Goal: Check status: Check status

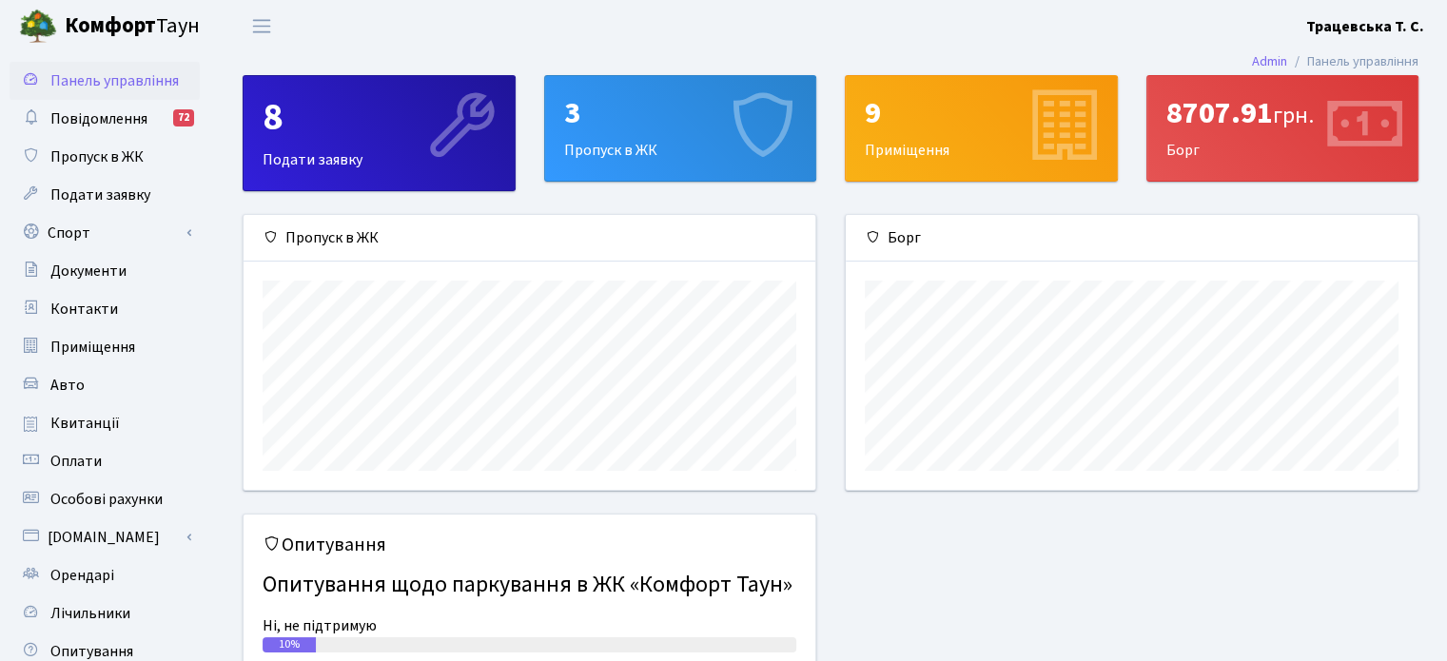
scroll to position [274, 571]
click at [104, 421] on span "Квитанції" at bounding box center [84, 423] width 69 height 21
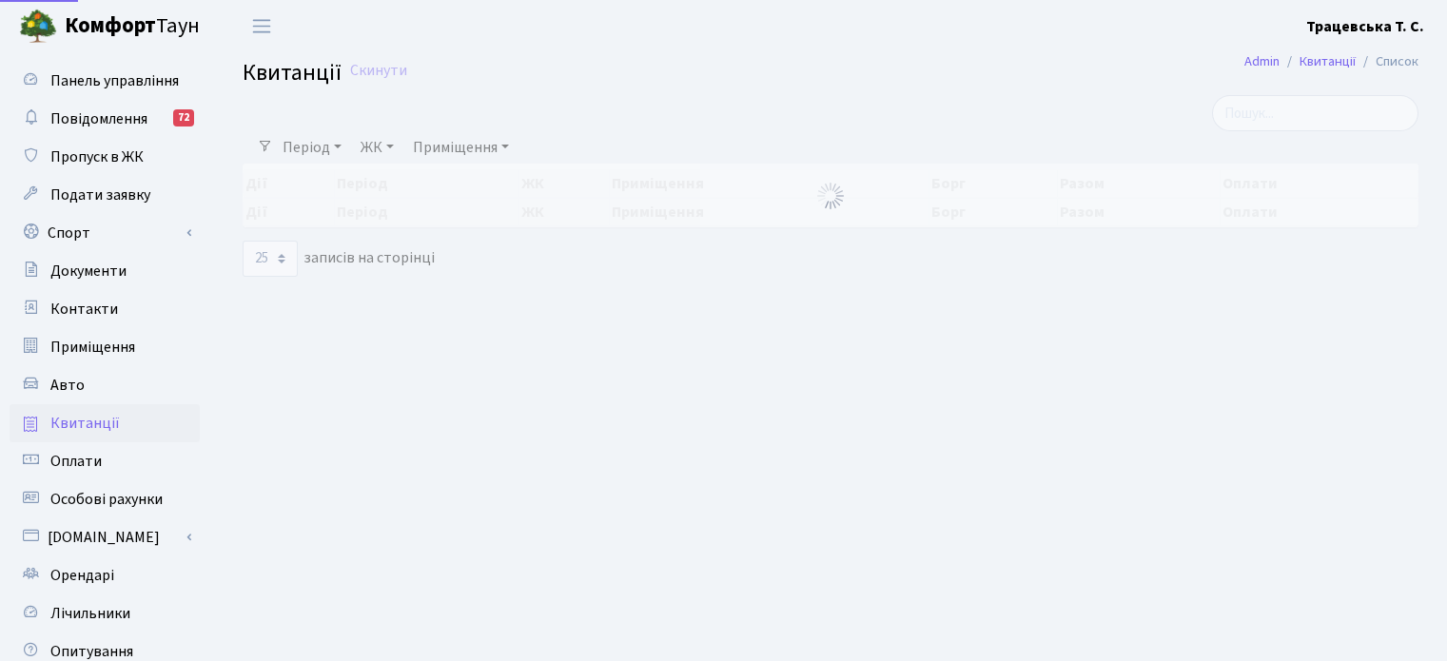
select select "25"
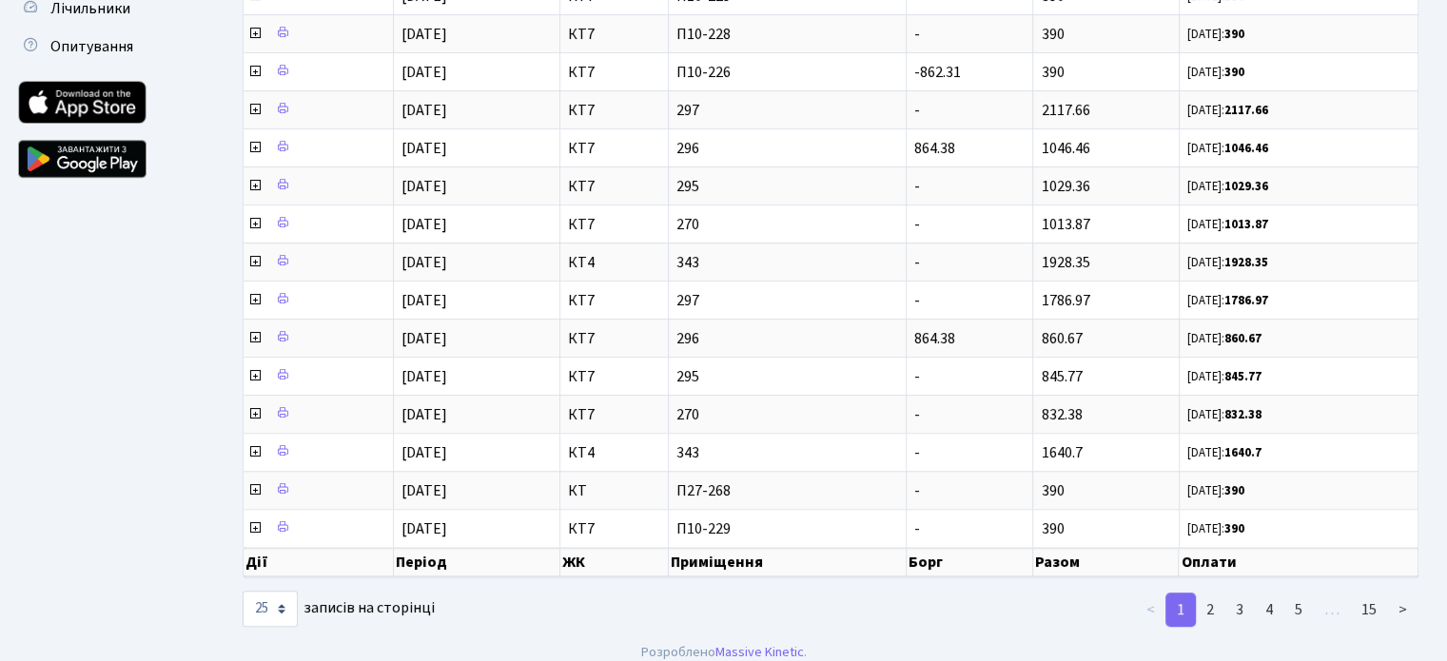
scroll to position [605, 0]
click at [1221, 595] on link "2" at bounding box center [1210, 610] width 30 height 34
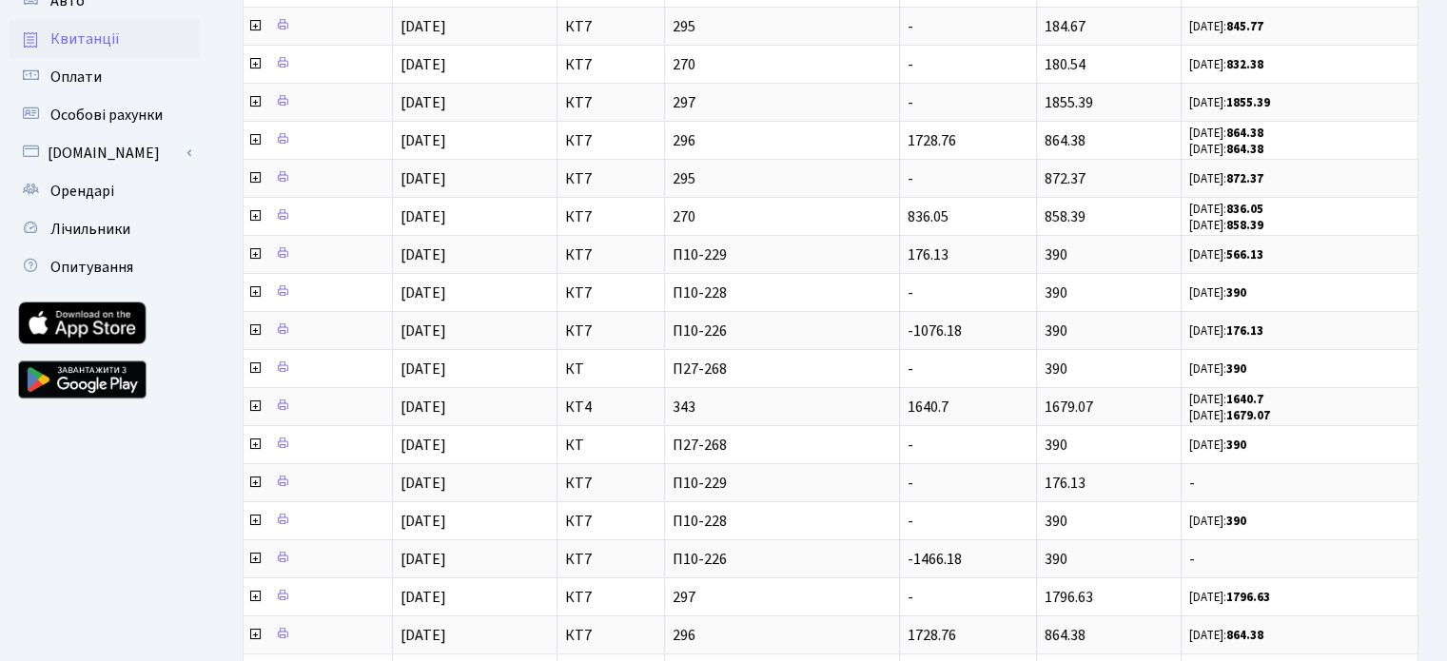
scroll to position [372, 0]
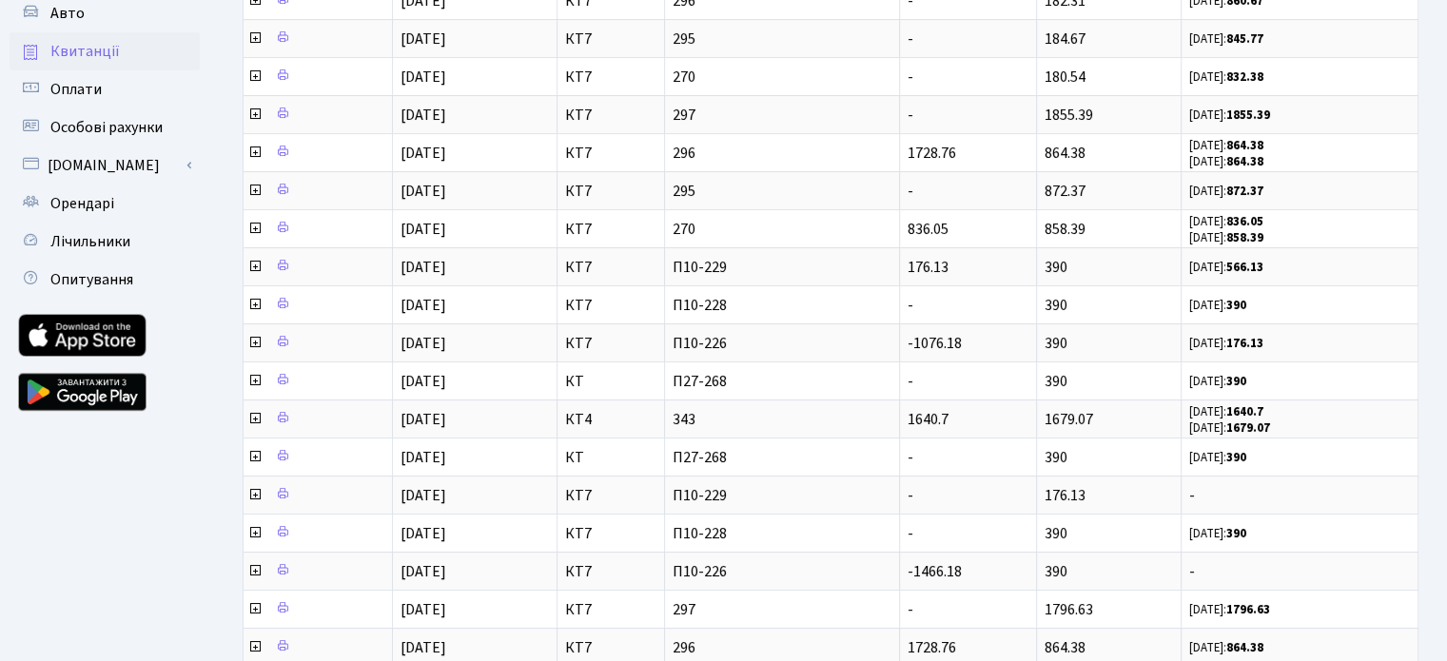
drag, startPoint x: 1443, startPoint y: 245, endPoint x: 1458, endPoint y: 233, distance: 18.9
click at [1446, 233] on html "Комфорт Таун Трацевська Т. С. Мій обліковий запис Вийти Панель управління Повід…" at bounding box center [723, 269] width 1447 height 1282
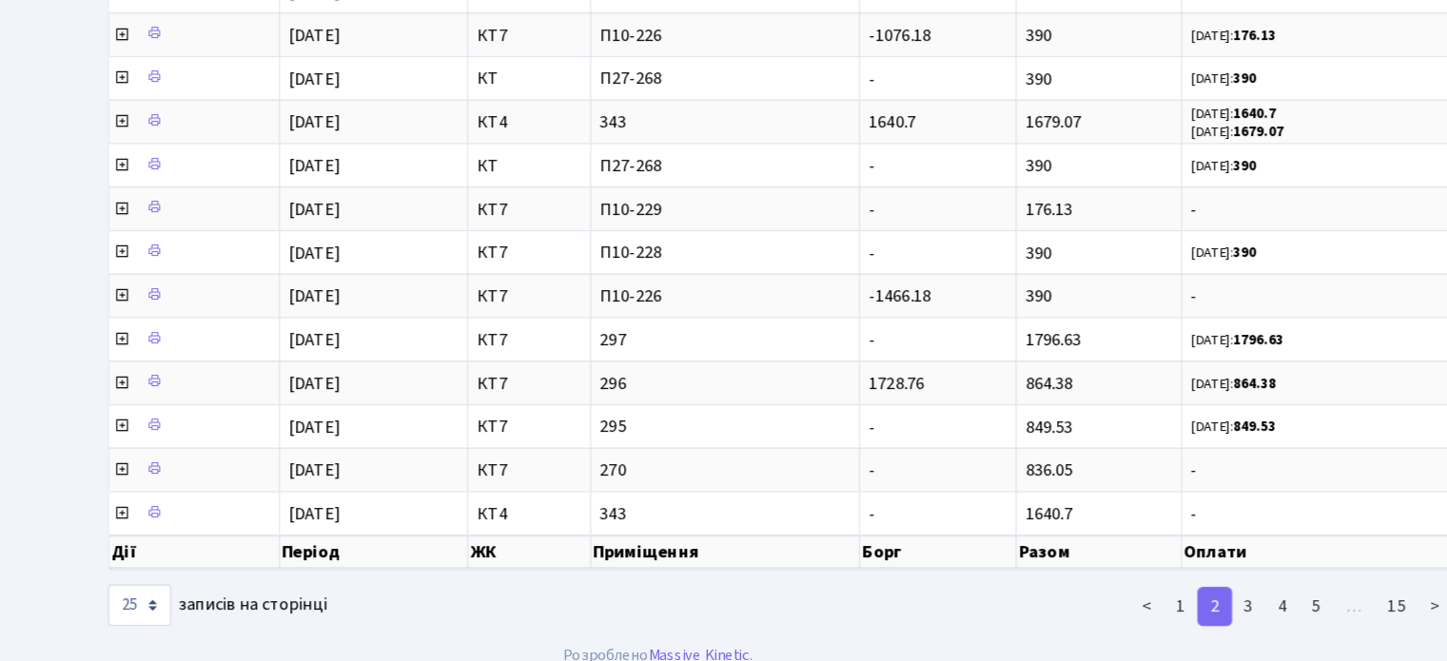
scroll to position [605, 0]
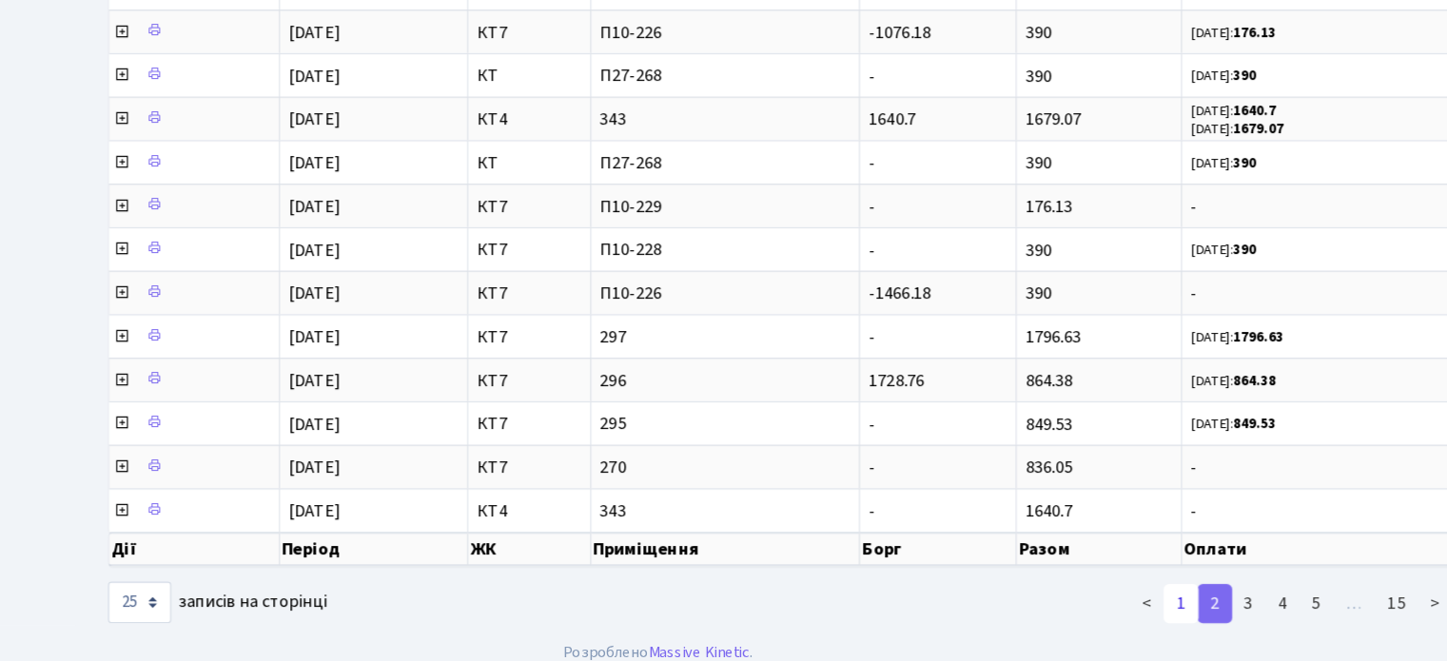
click at [1180, 599] on link "1" at bounding box center [1180, 610] width 30 height 34
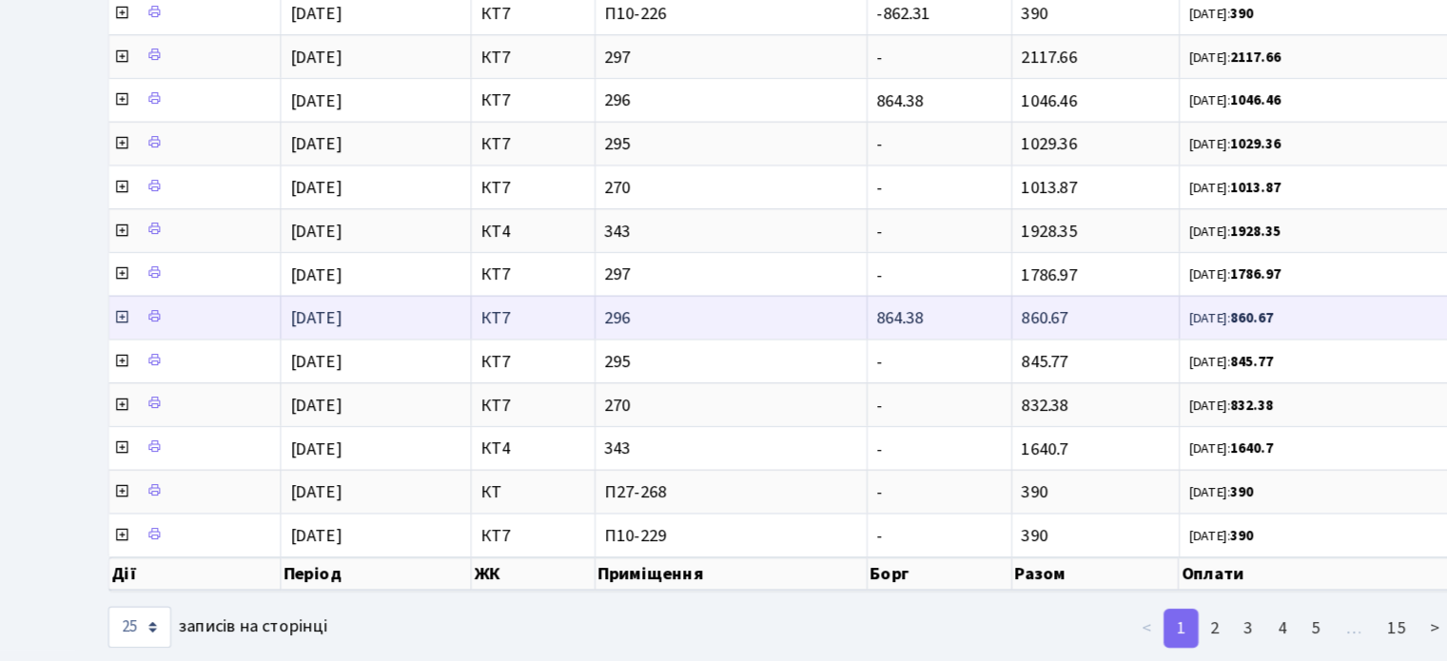
scroll to position [3, 0]
click at [250, 330] on icon at bounding box center [254, 337] width 15 height 15
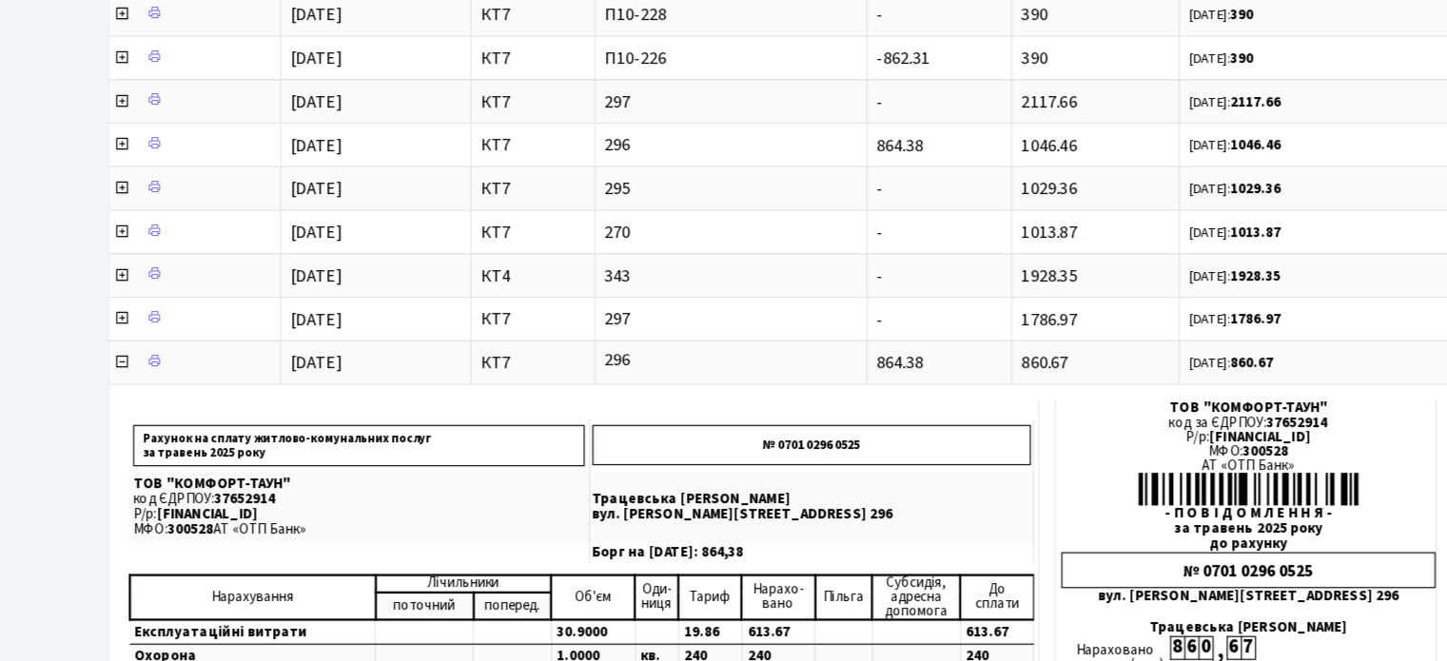
scroll to position [551, 0]
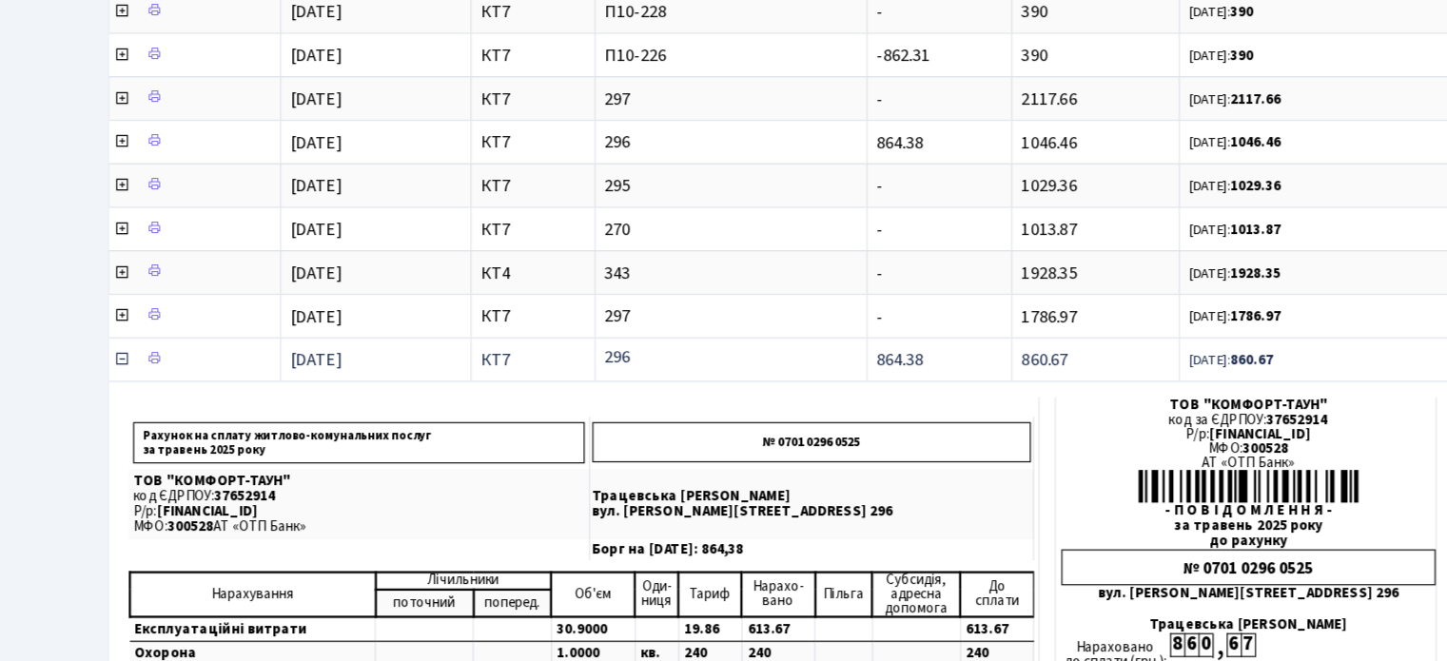
click at [257, 384] on icon at bounding box center [254, 391] width 15 height 15
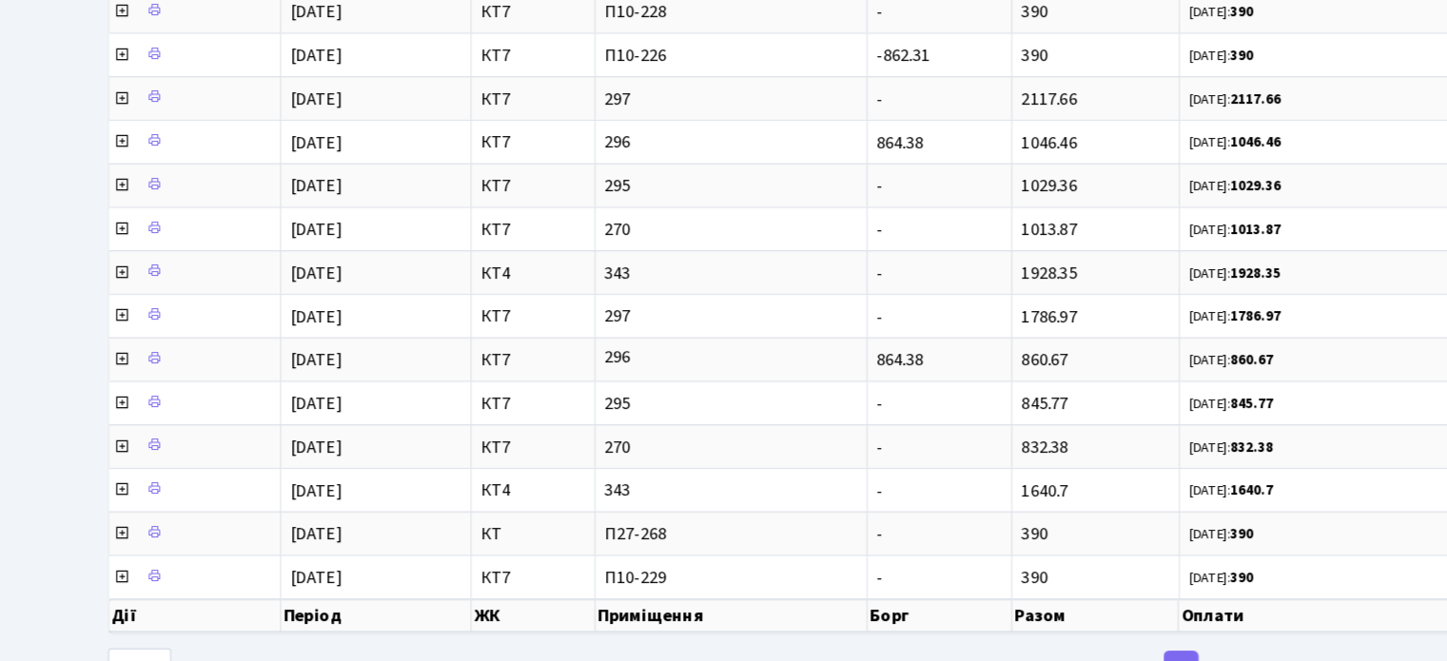
scroll to position [605, 0]
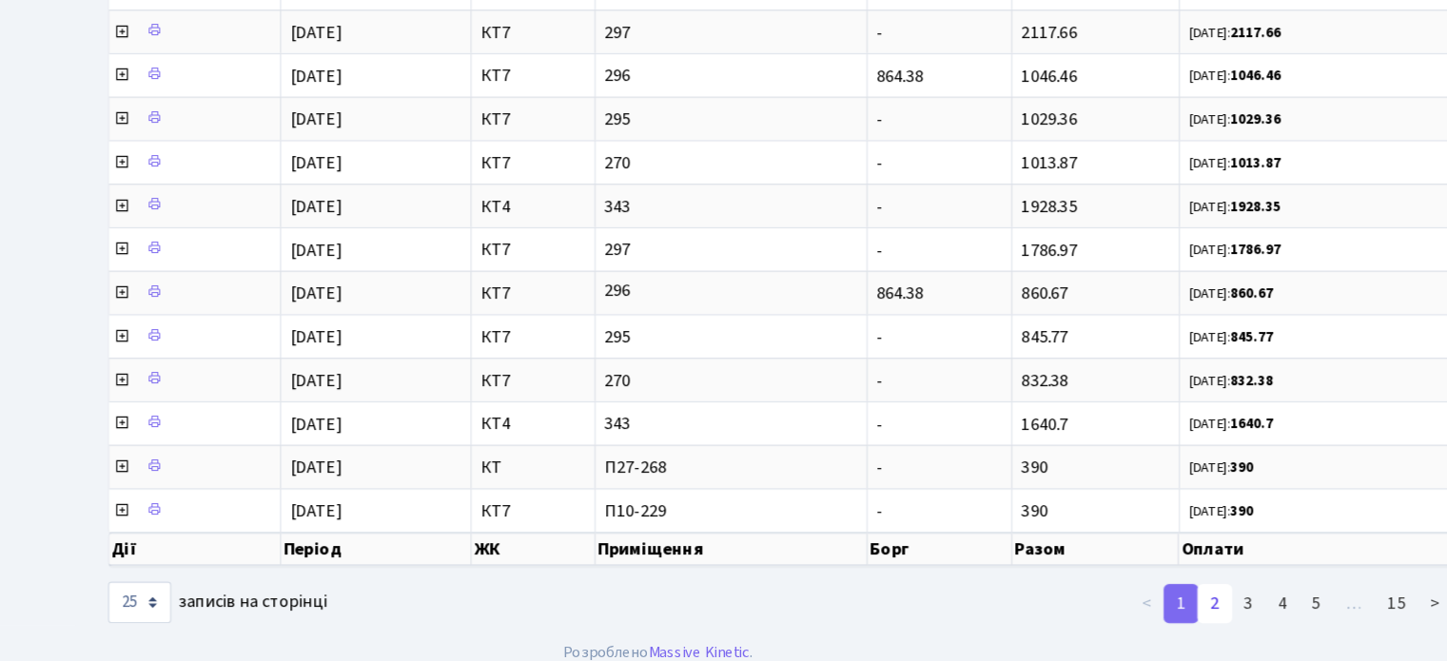
click at [1213, 593] on link "2" at bounding box center [1210, 610] width 30 height 34
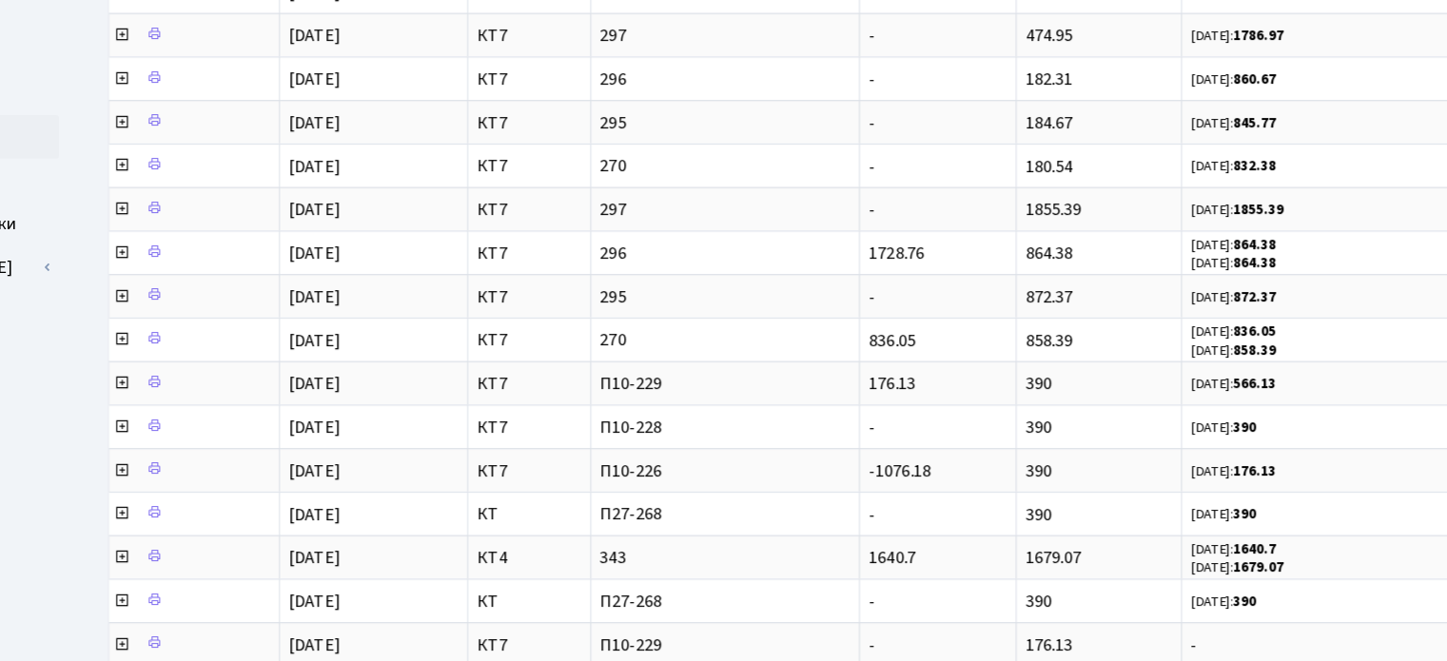
scroll to position [263, 0]
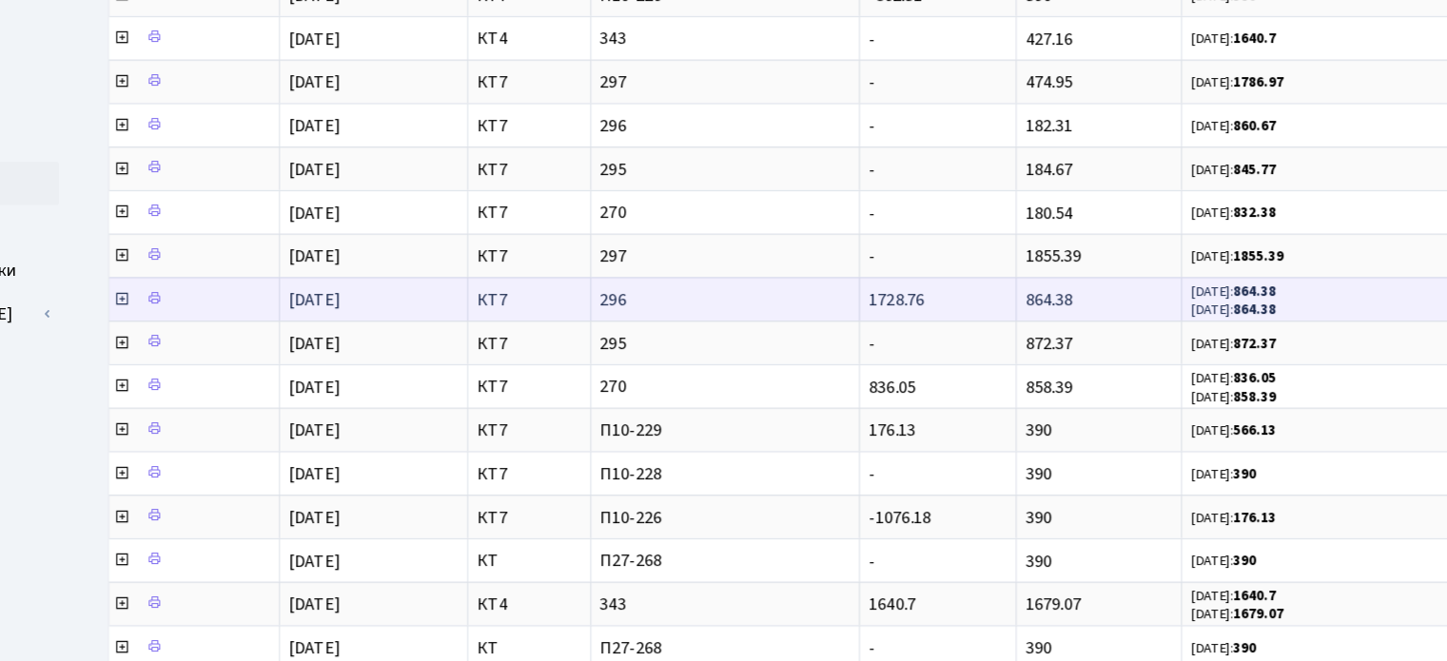
click at [254, 256] on icon at bounding box center [254, 261] width 15 height 15
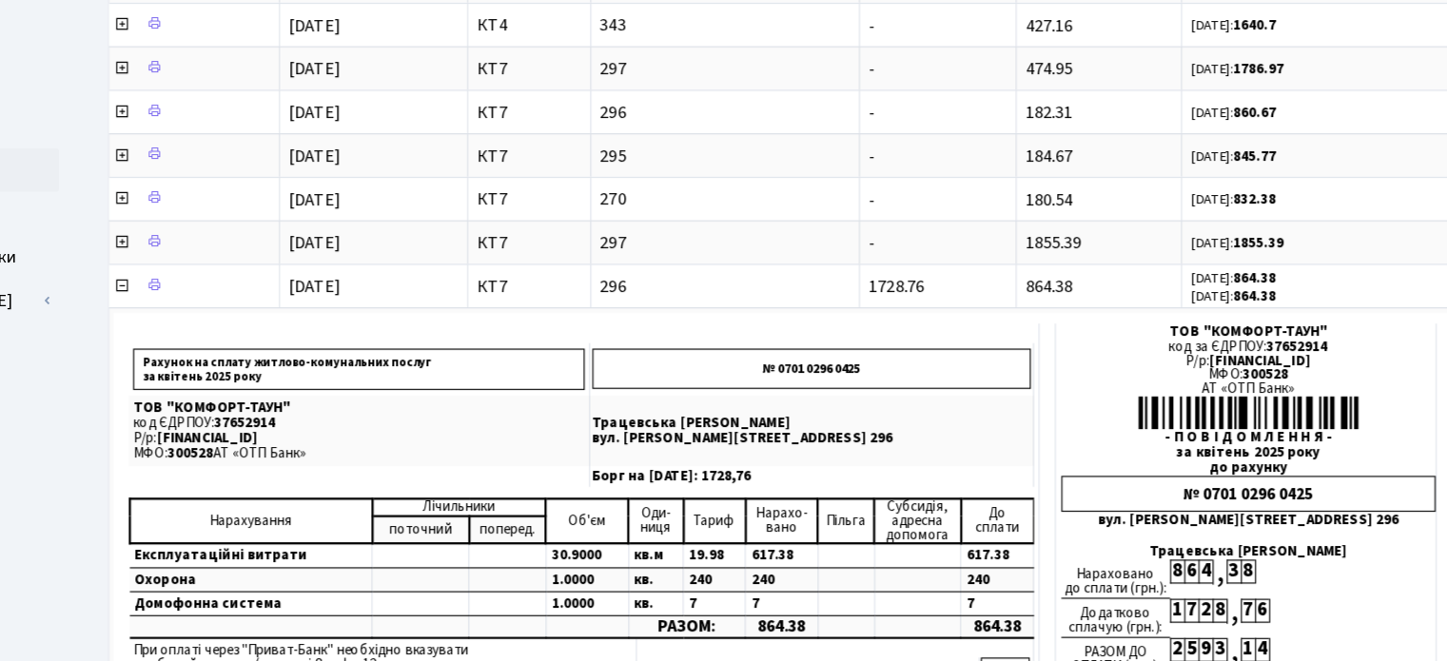
scroll to position [217, 0]
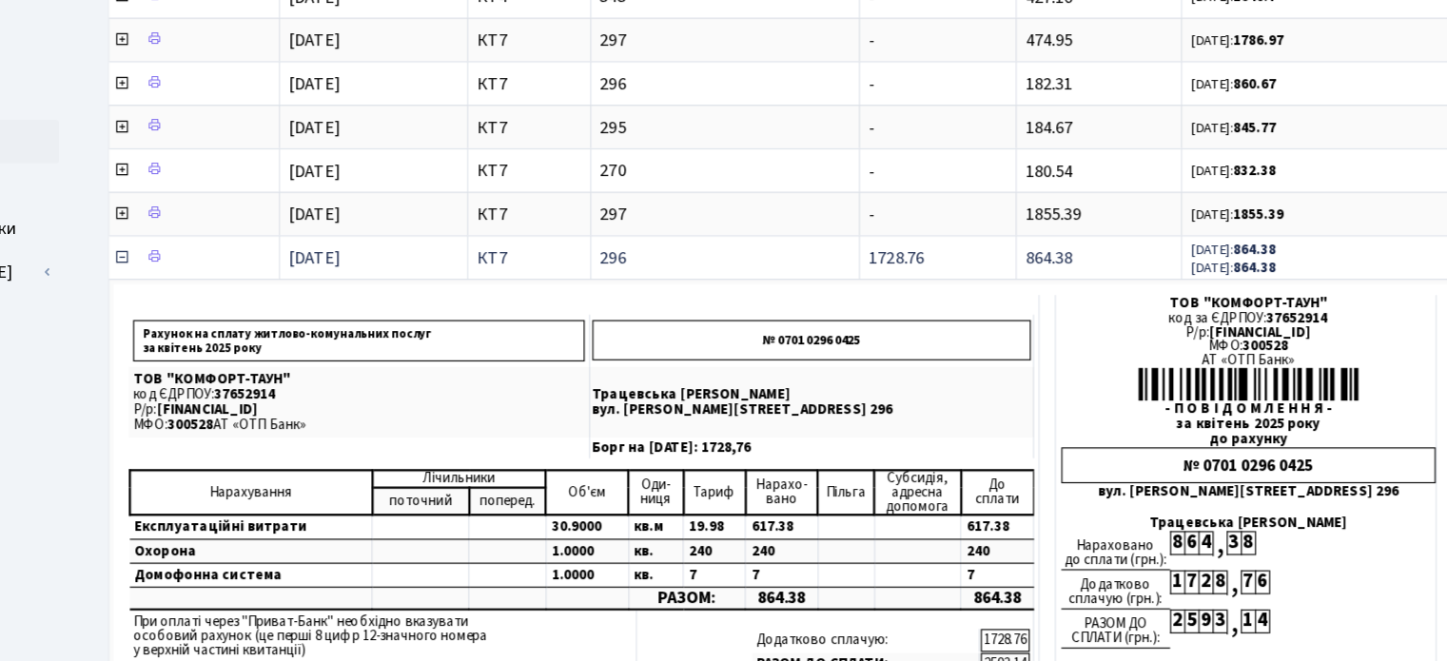
click at [254, 300] on icon at bounding box center [254, 307] width 15 height 15
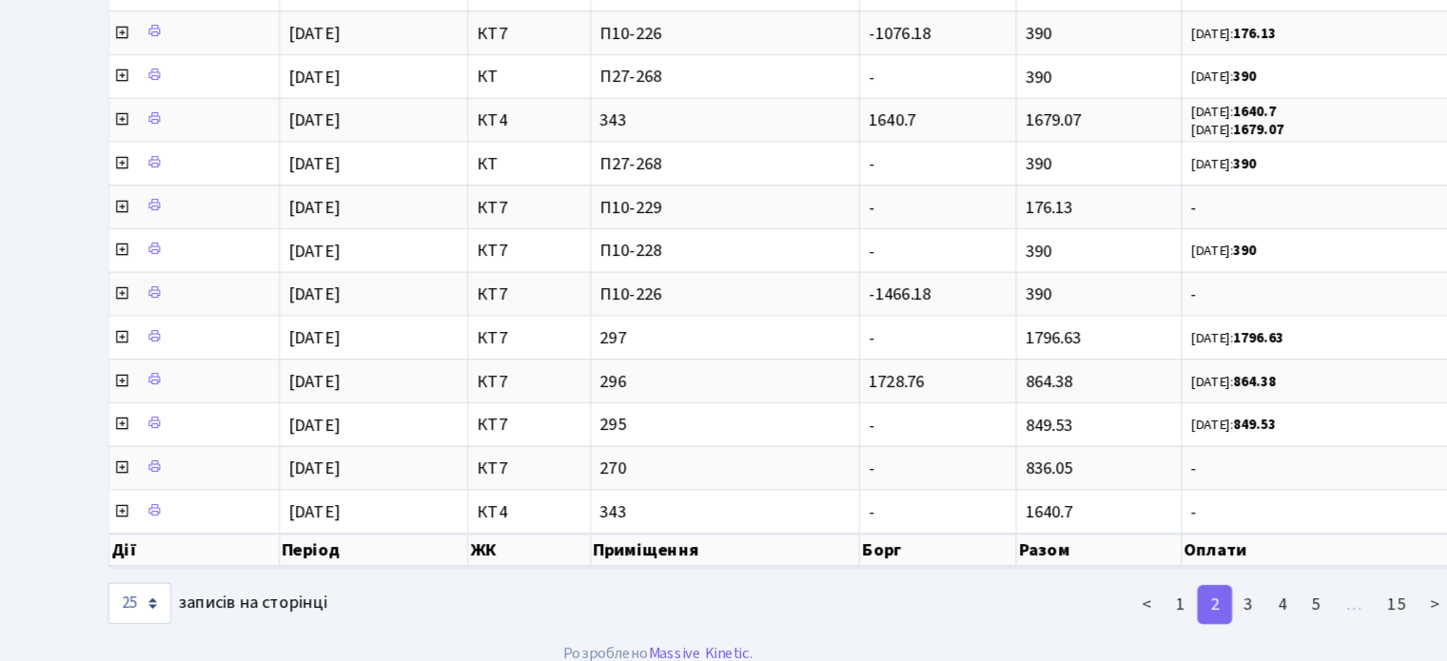
scroll to position [605, 0]
click at [1245, 593] on link "3" at bounding box center [1239, 610] width 30 height 34
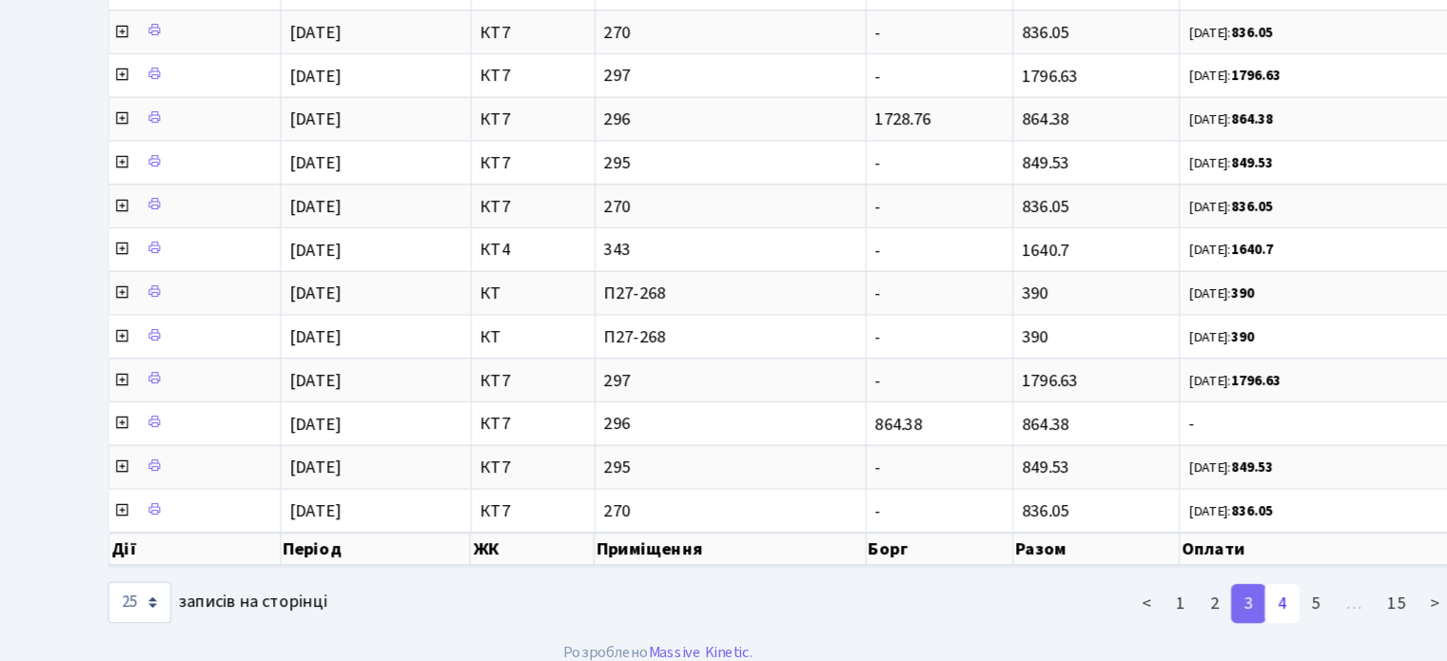
click at [1271, 594] on link "4" at bounding box center [1269, 610] width 30 height 34
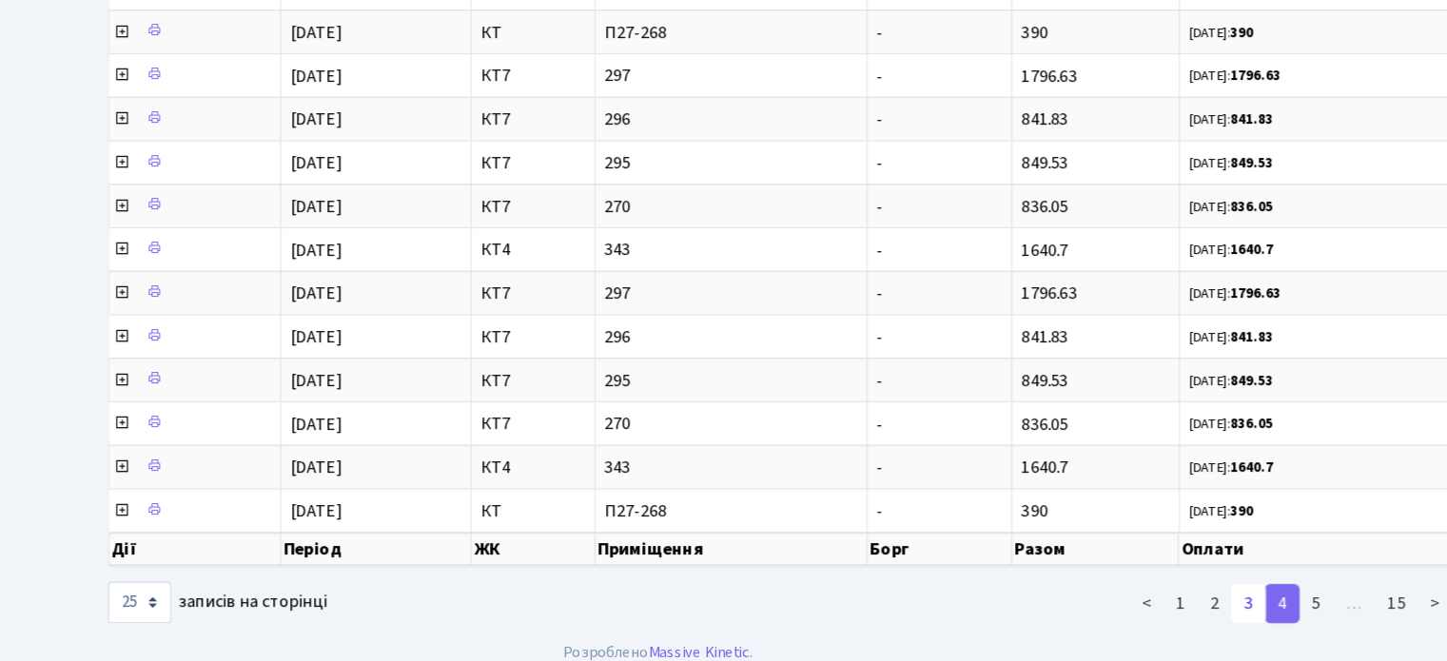
click at [1238, 594] on link "3" at bounding box center [1239, 610] width 30 height 34
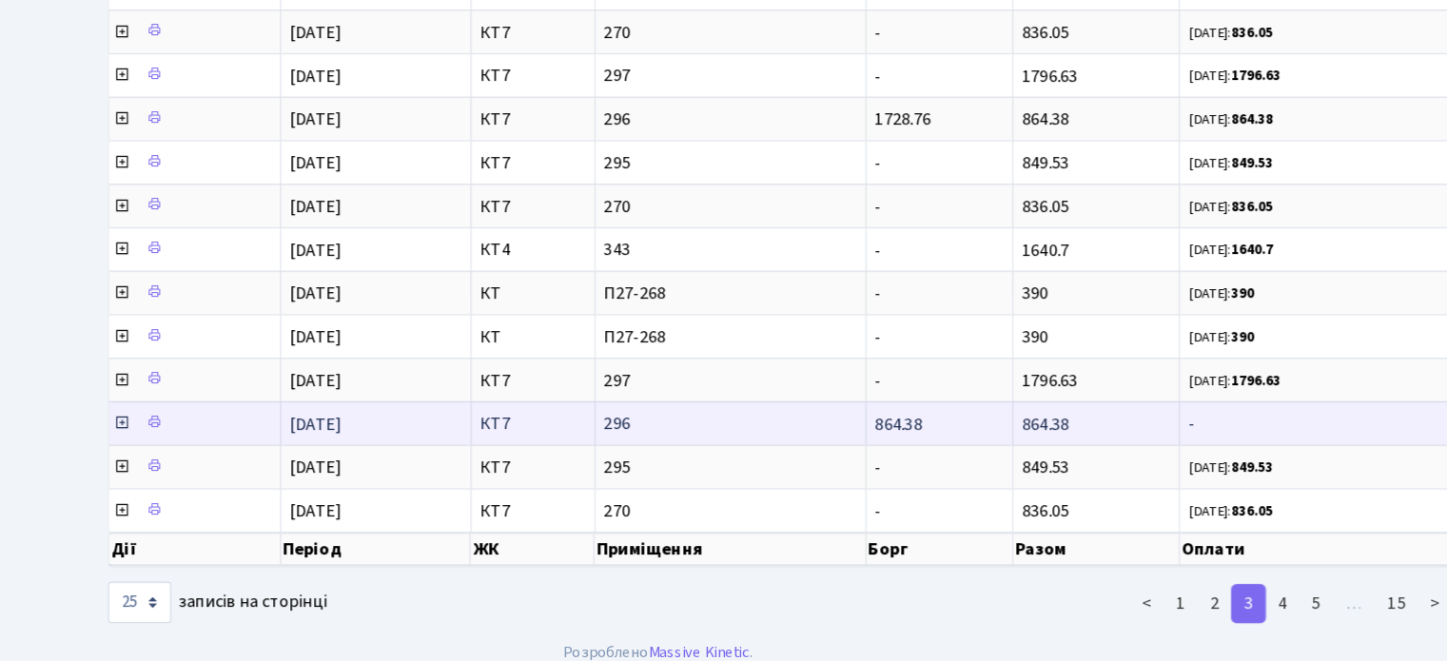
click at [256, 444] on icon at bounding box center [254, 451] width 15 height 15
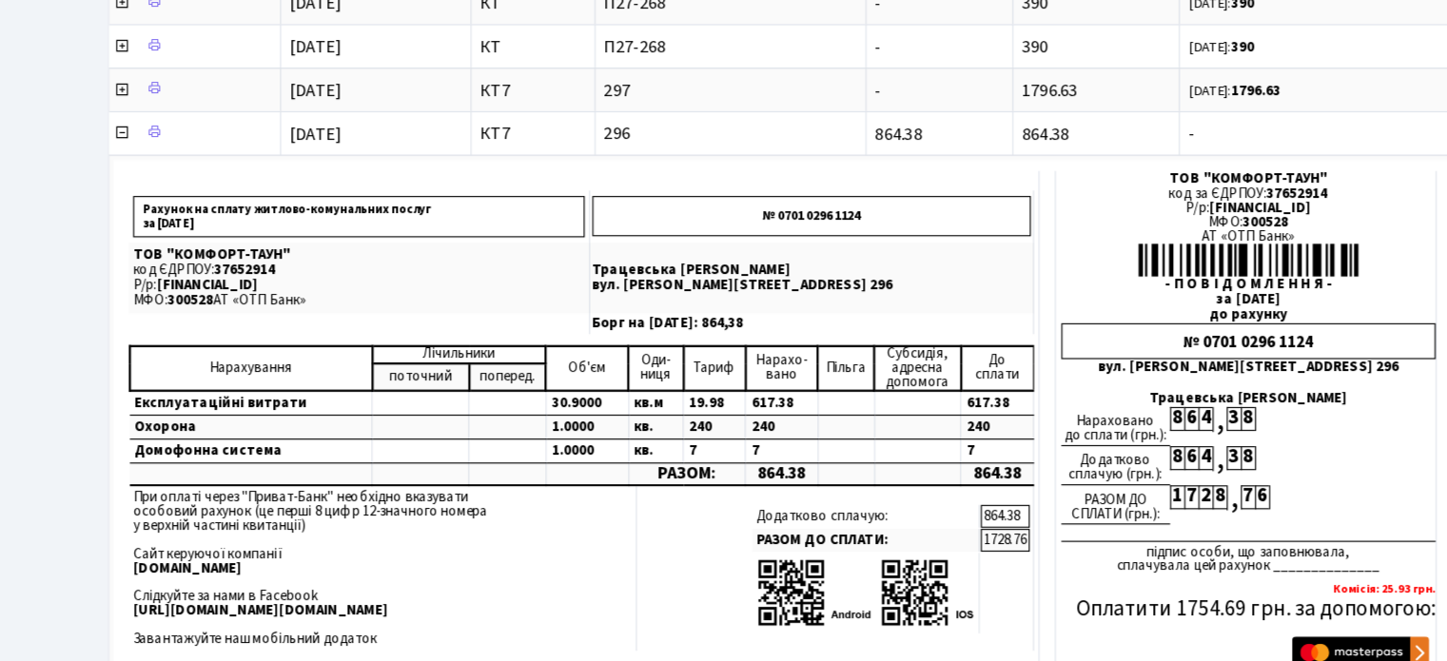
scroll to position [858, 0]
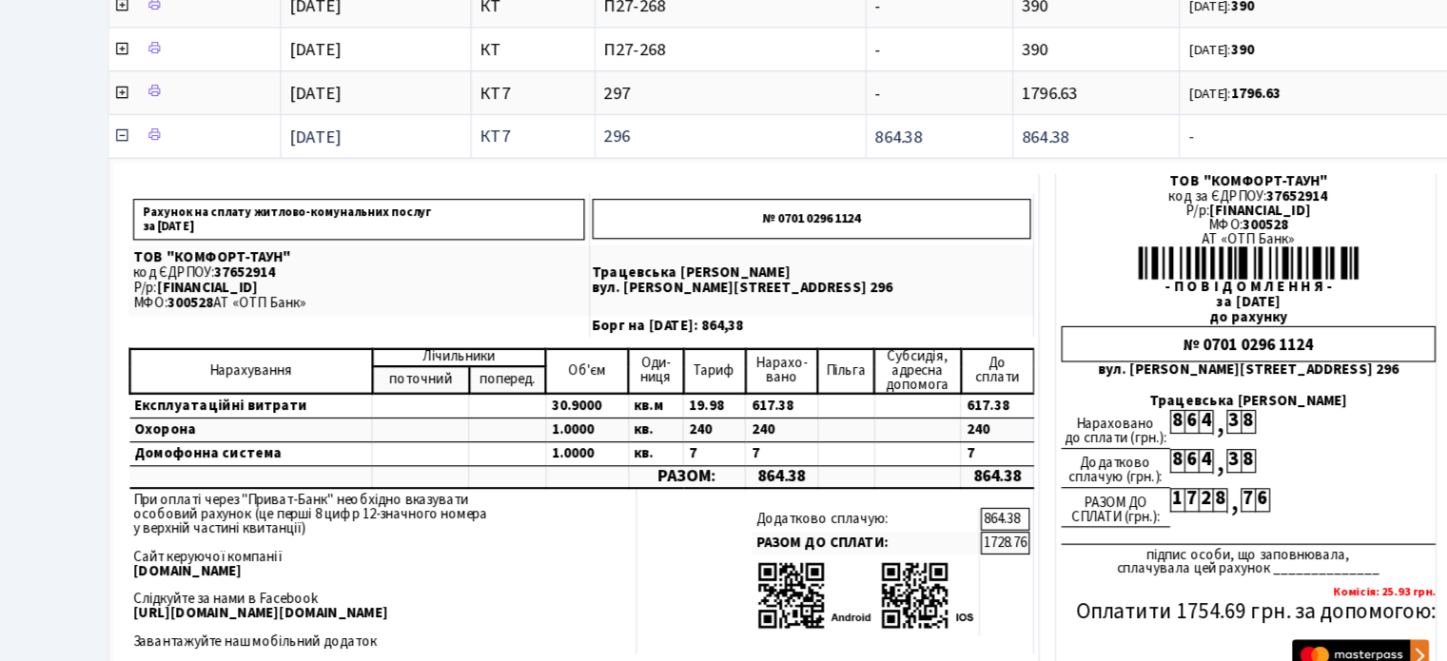
click at [252, 191] on icon at bounding box center [254, 198] width 15 height 15
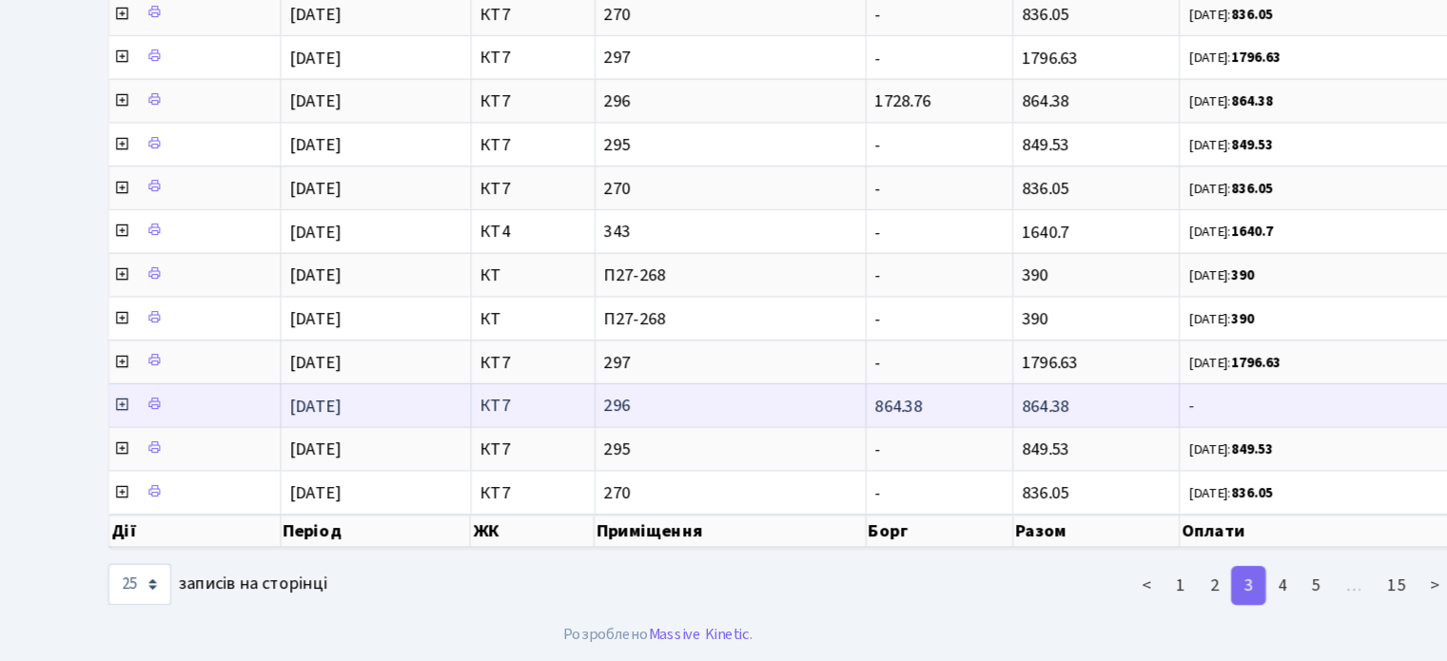
scroll to position [605, 0]
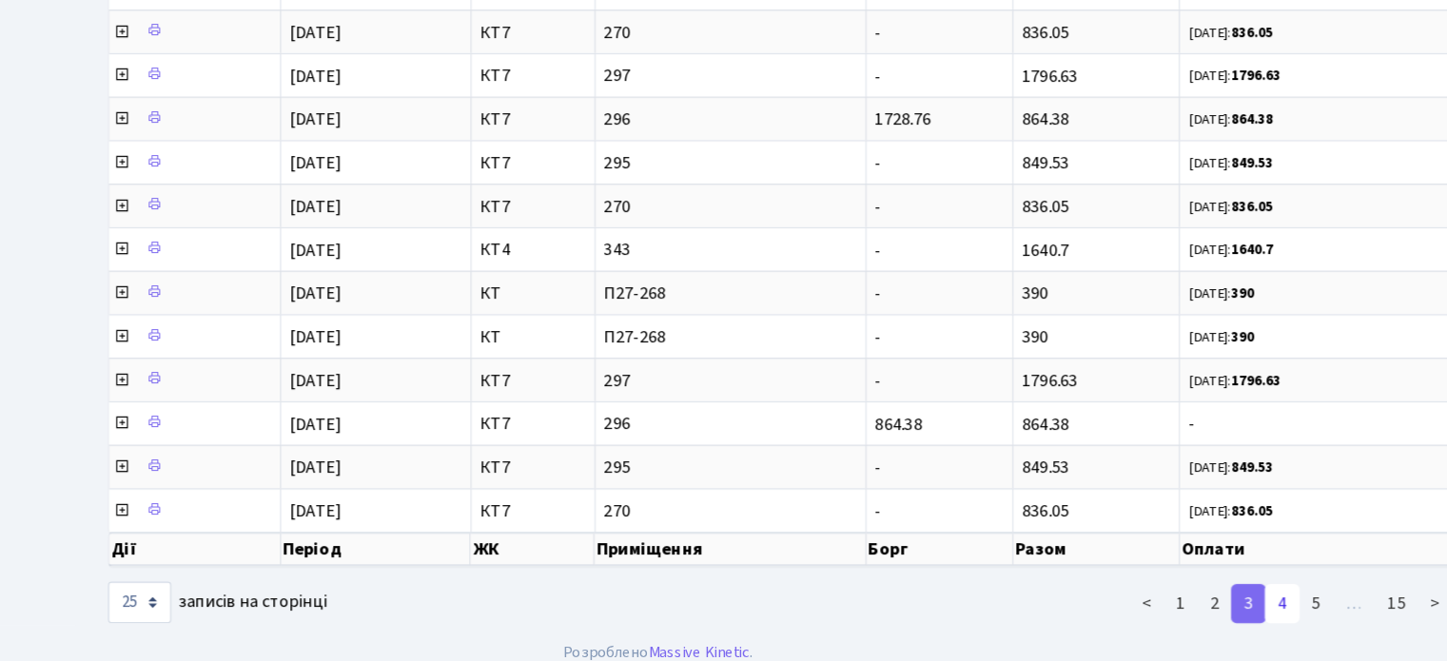
click at [1271, 597] on link "4" at bounding box center [1269, 610] width 30 height 34
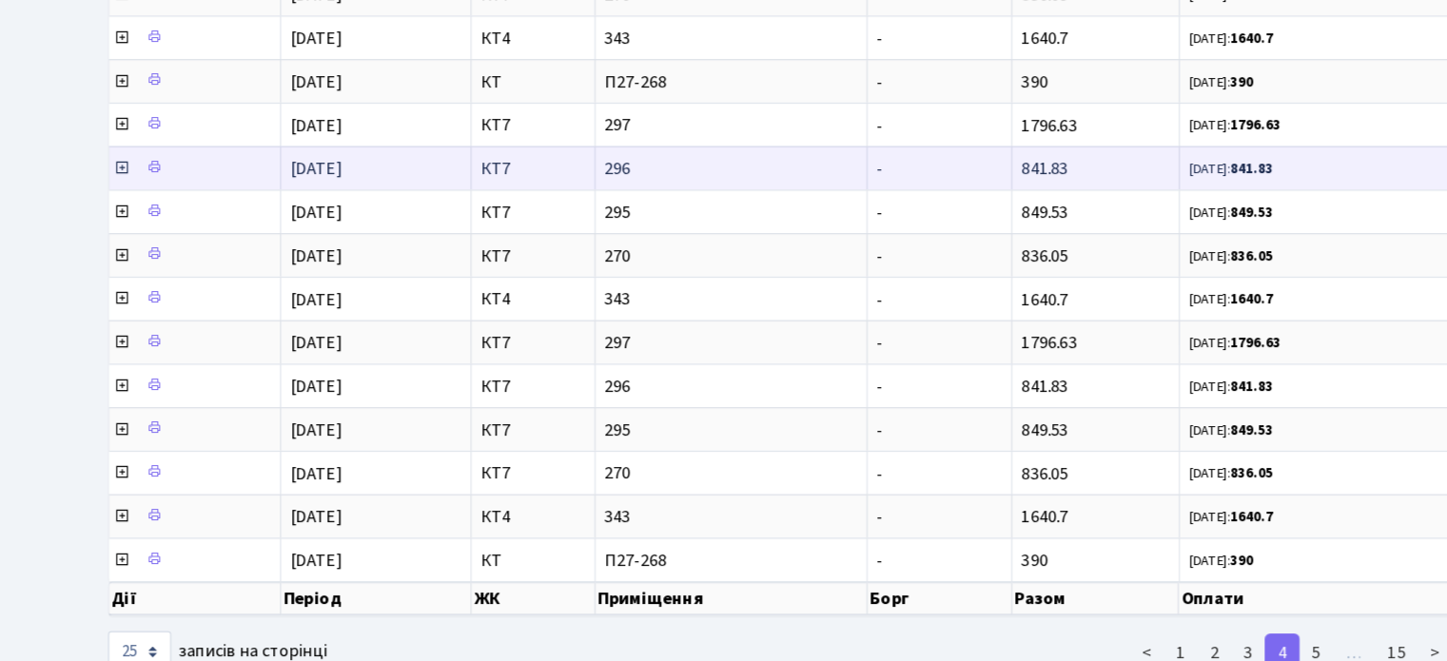
click at [250, 178] on icon at bounding box center [254, 185] width 15 height 15
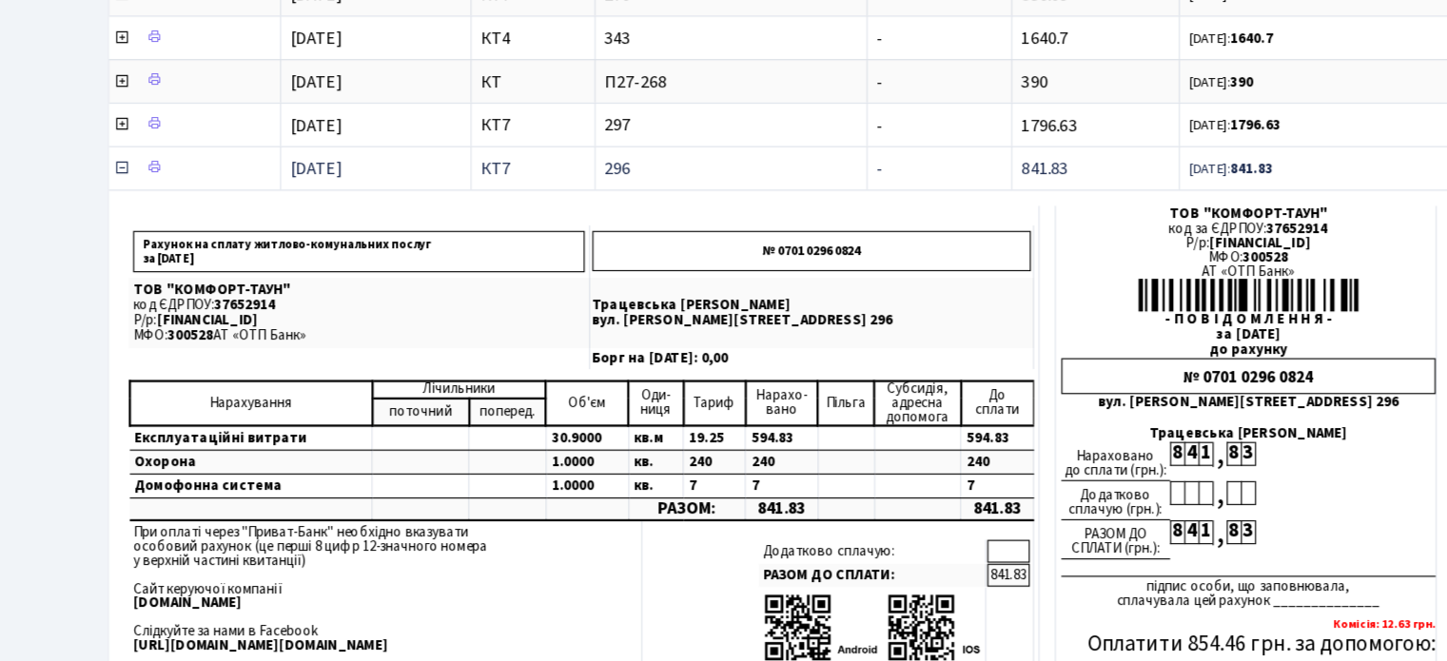
click at [252, 178] on icon at bounding box center [254, 185] width 15 height 15
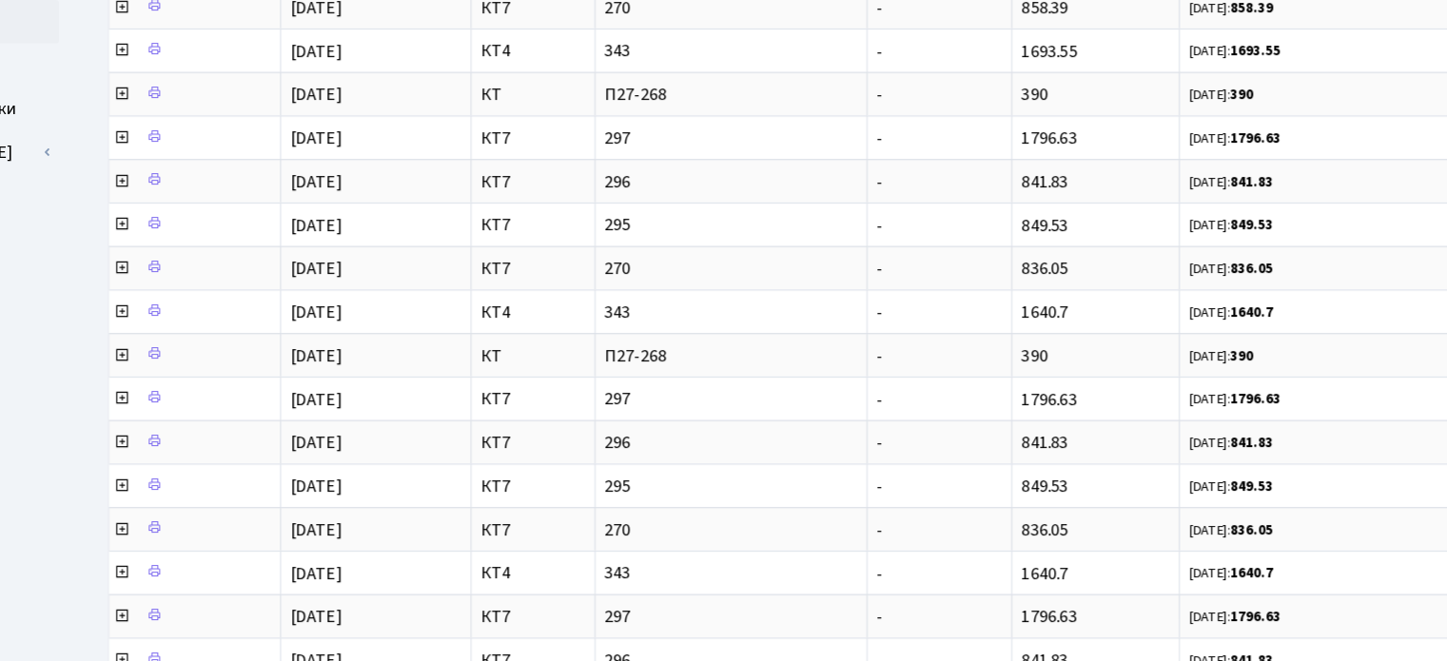
scroll to position [403, 0]
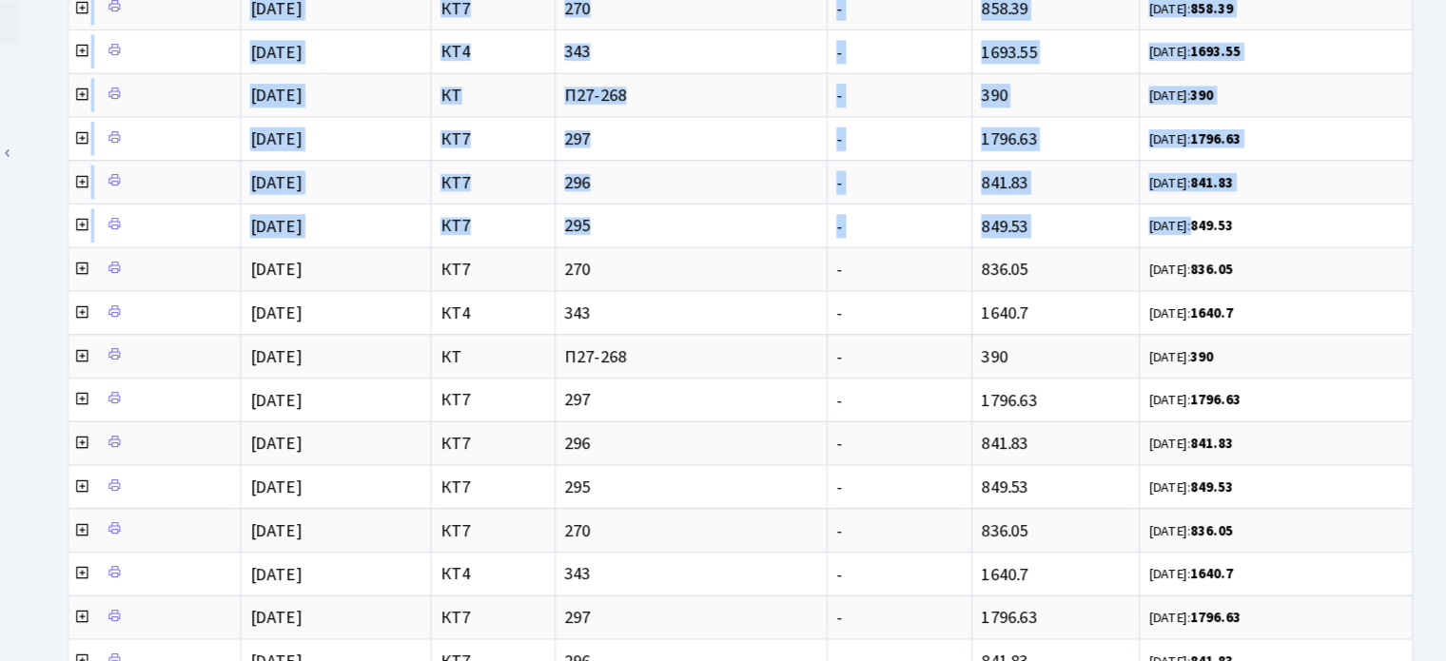
drag, startPoint x: 1411, startPoint y: 193, endPoint x: 1458, endPoint y: 194, distance: 46.6
click at [1446, 194] on html "Комфорт Таун Трацевська Т. С. Мій обліковий запис Вийти Панель управління Повід…" at bounding box center [723, 238] width 1447 height 1282
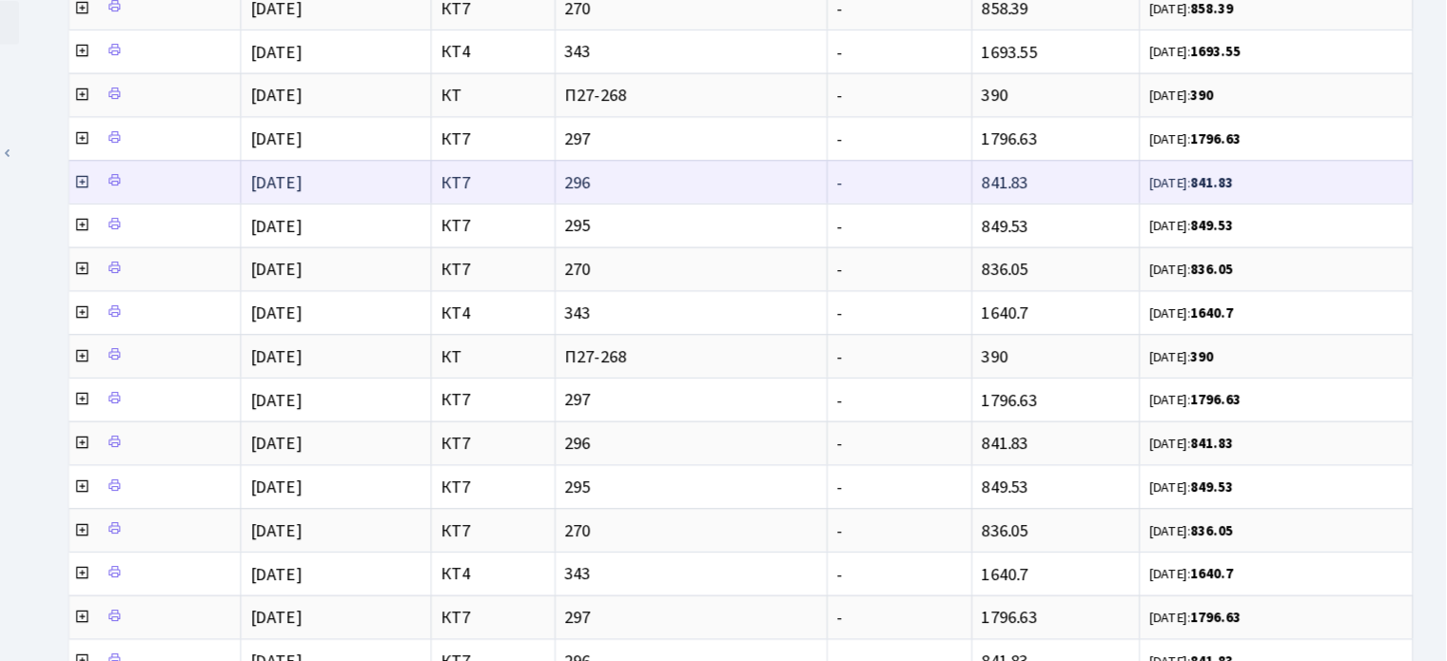
click at [1363, 141] on td "26.10.24: 841.83" at bounding box center [1299, 159] width 239 height 38
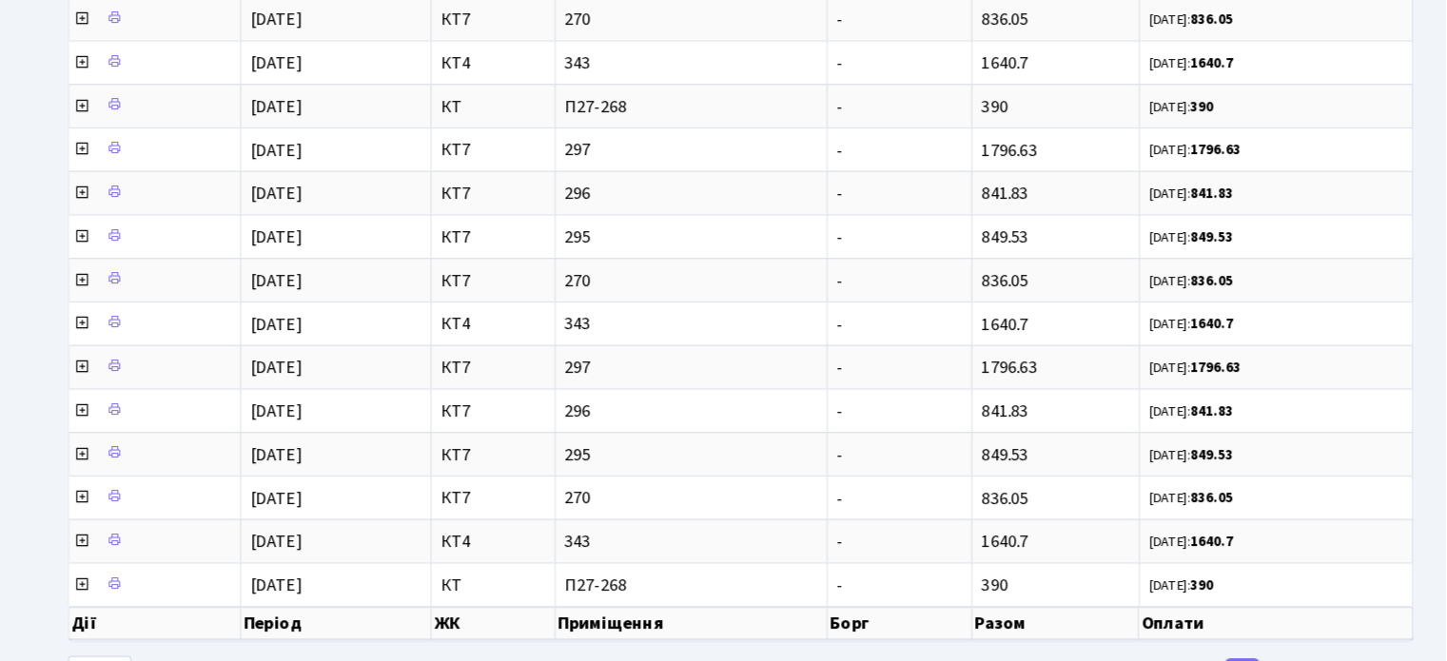
scroll to position [605, 0]
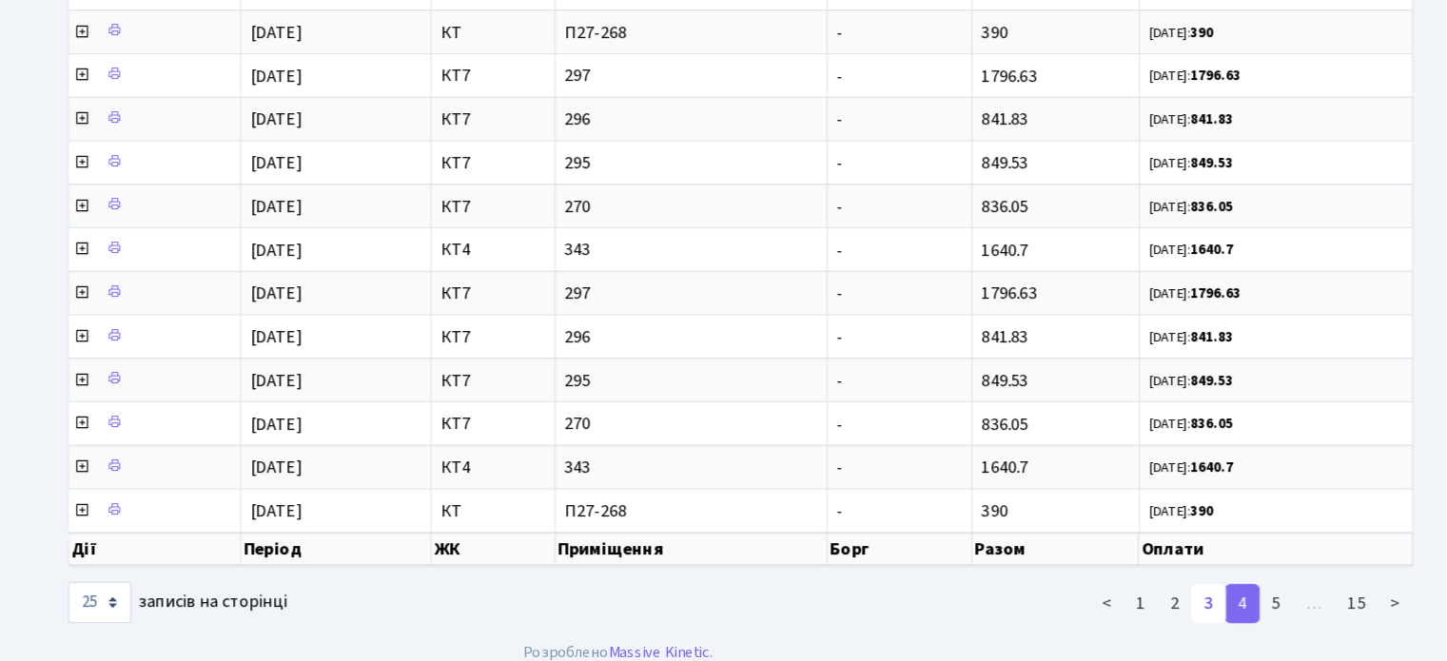
click at [1243, 593] on link "3" at bounding box center [1239, 610] width 30 height 34
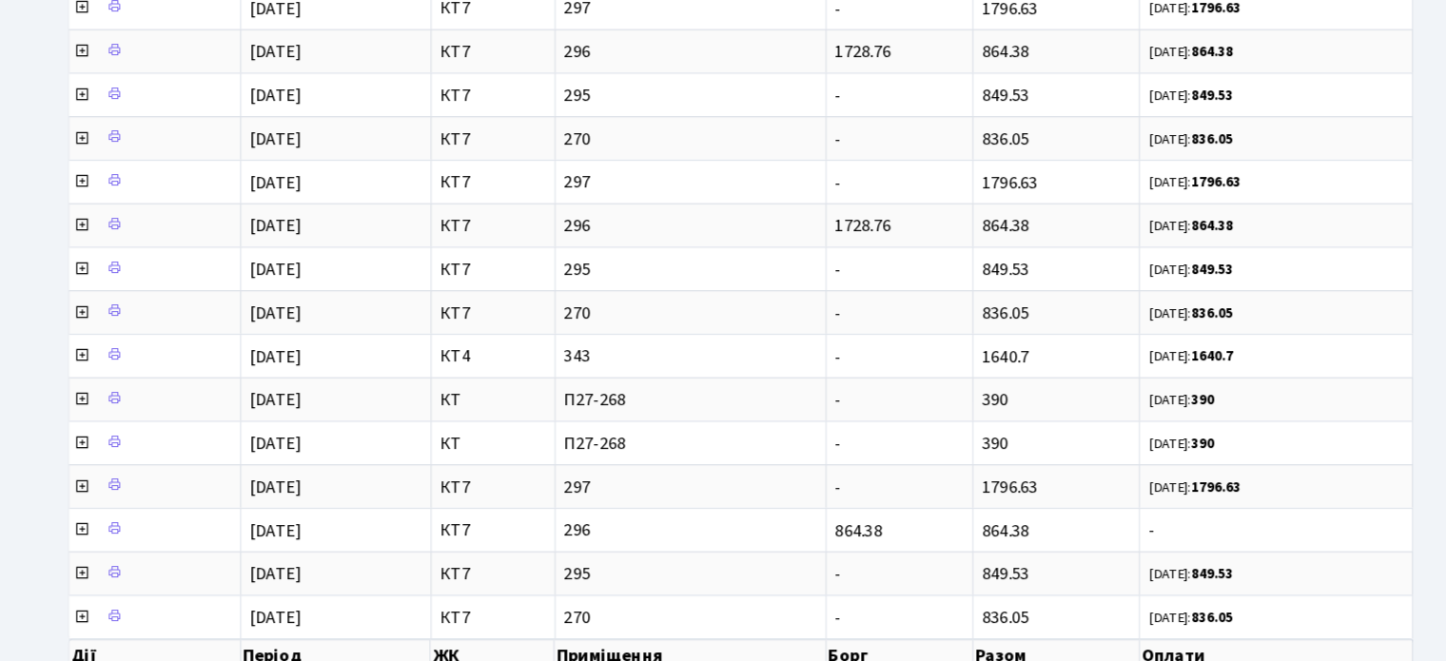
scroll to position [593, 0]
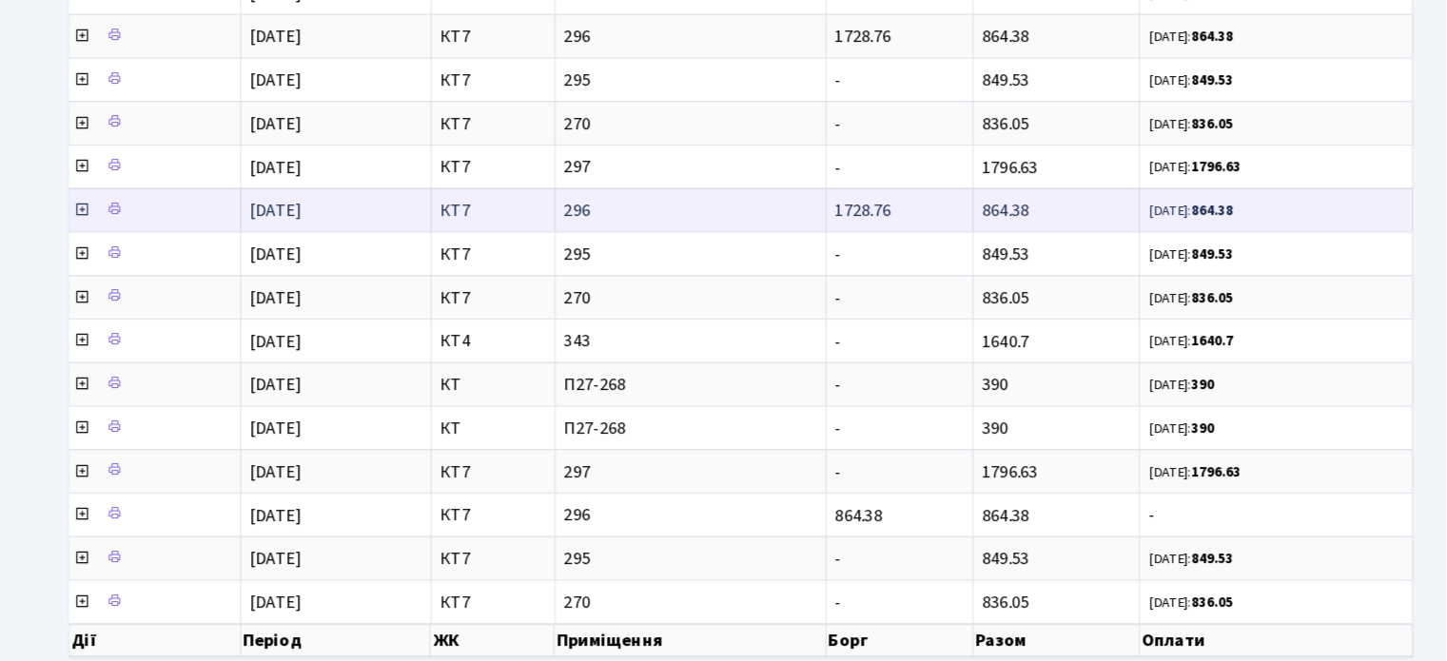
click at [250, 191] on icon at bounding box center [254, 197] width 15 height 15
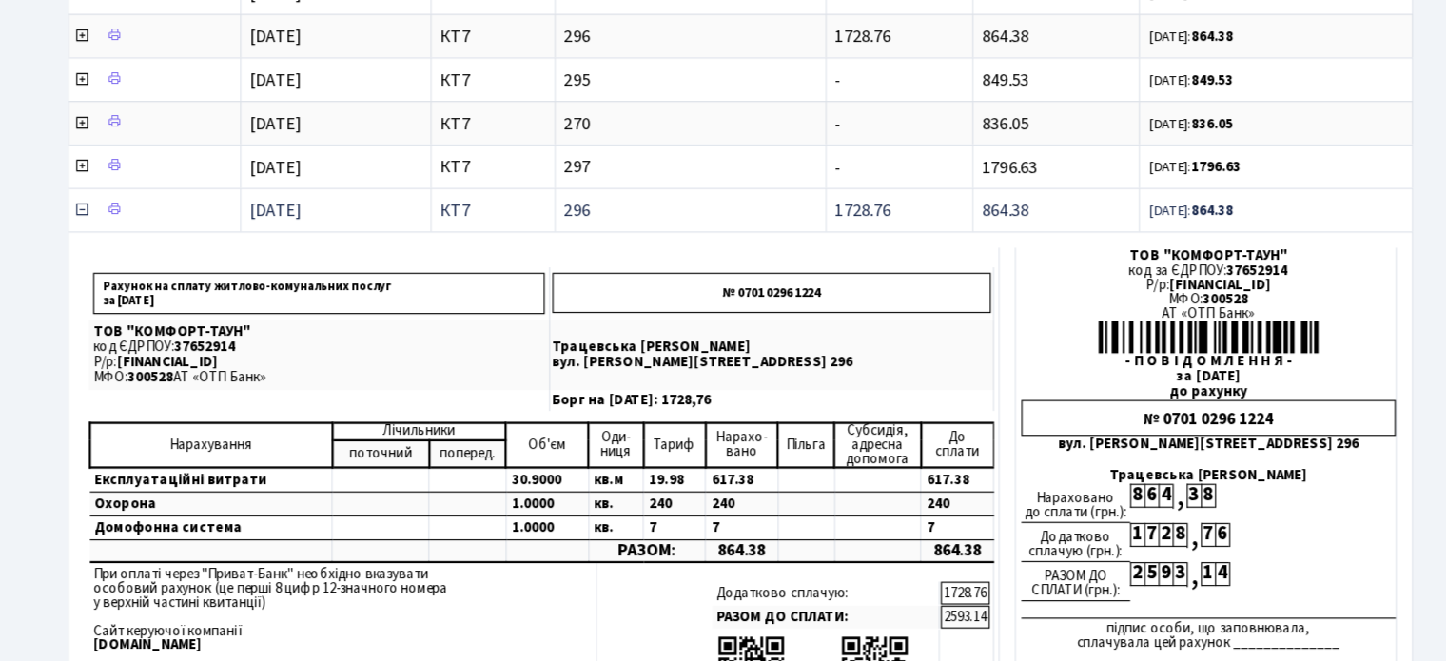
click at [250, 191] on icon at bounding box center [254, 197] width 15 height 15
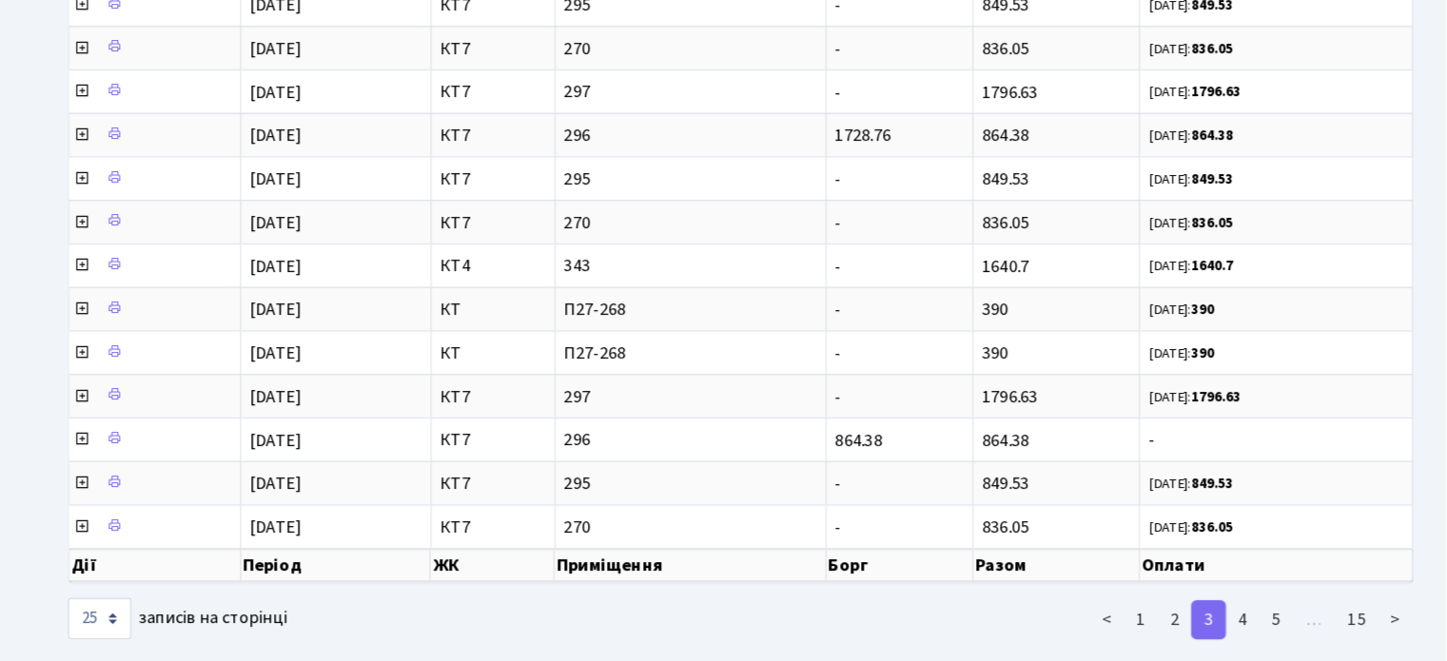
scroll to position [605, 0]
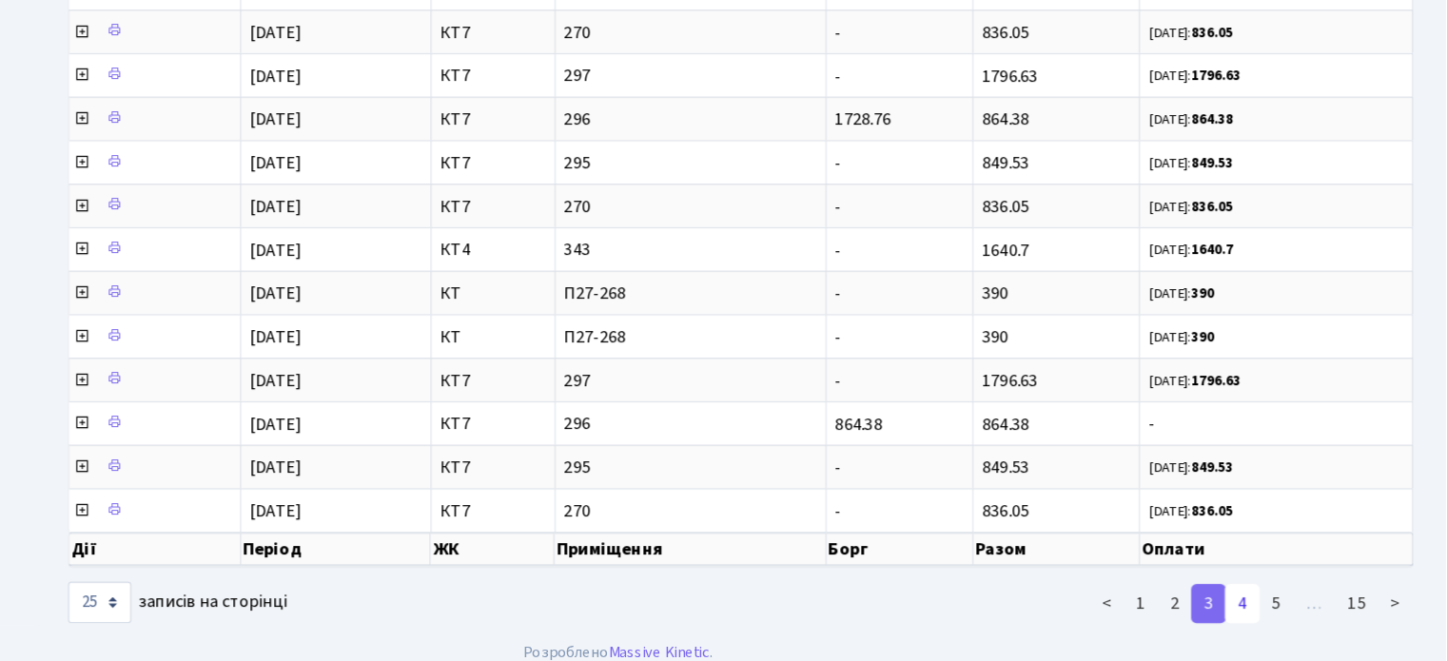
click at [1274, 594] on link "4" at bounding box center [1269, 610] width 30 height 34
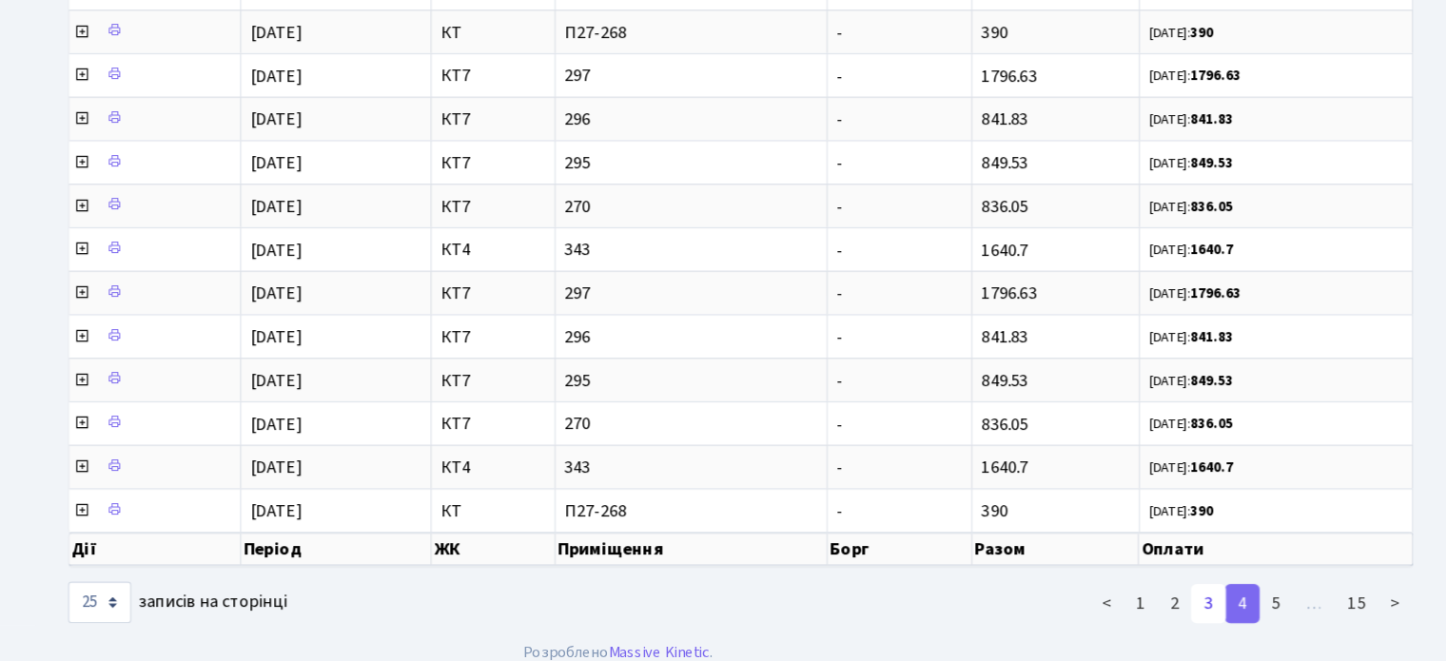
click at [1240, 593] on link "3" at bounding box center [1239, 610] width 30 height 34
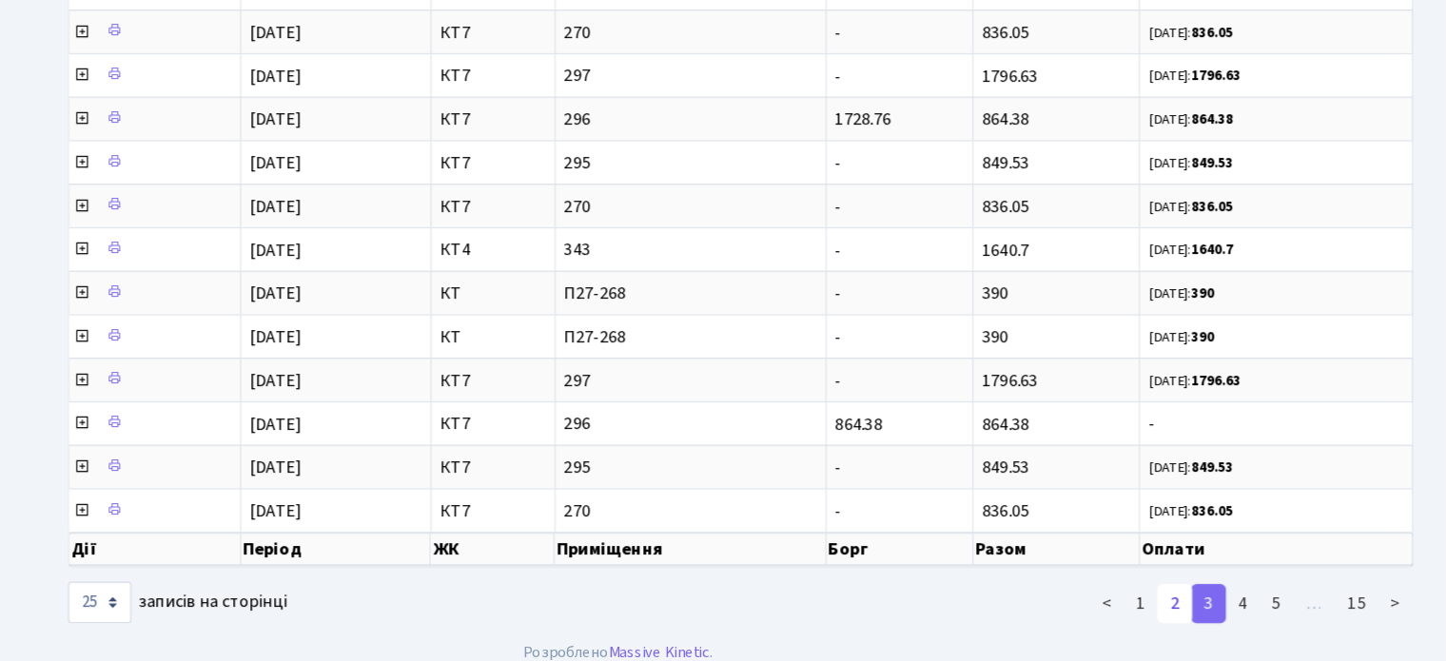
click at [1212, 593] on link "2" at bounding box center [1210, 610] width 30 height 34
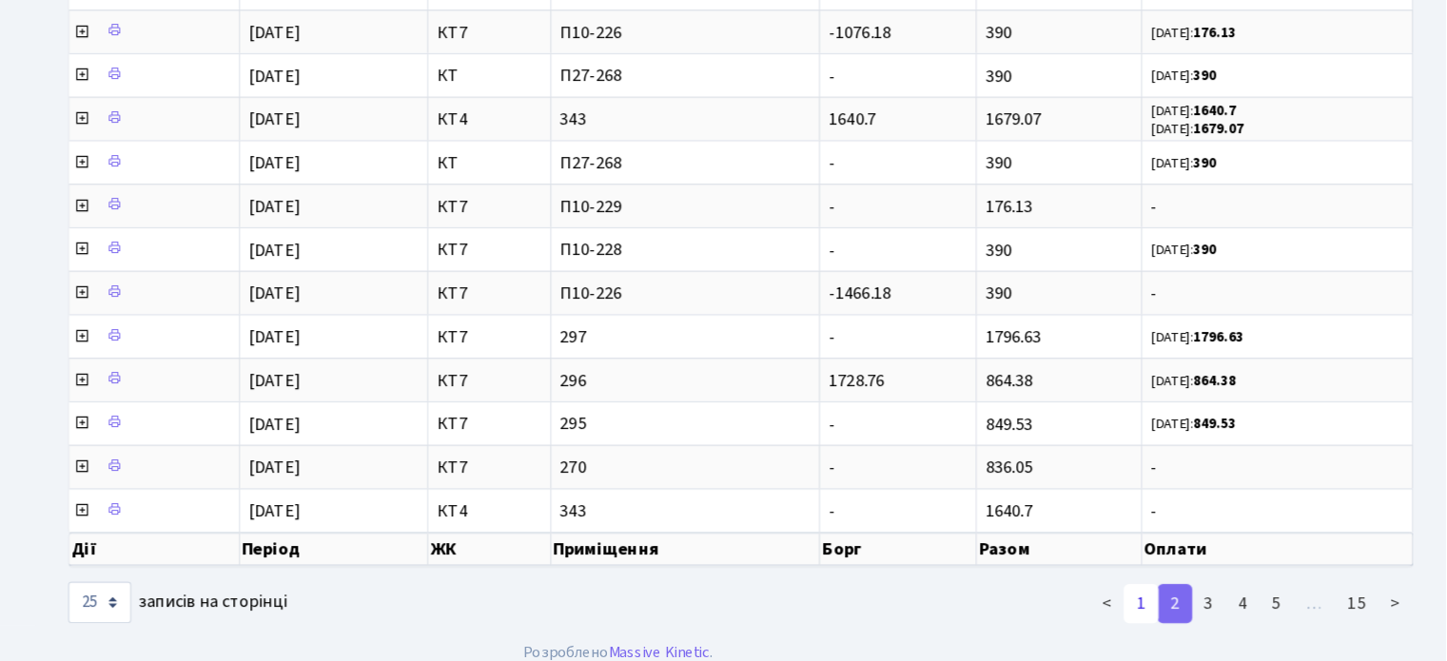
click at [1184, 593] on link "1" at bounding box center [1180, 610] width 30 height 34
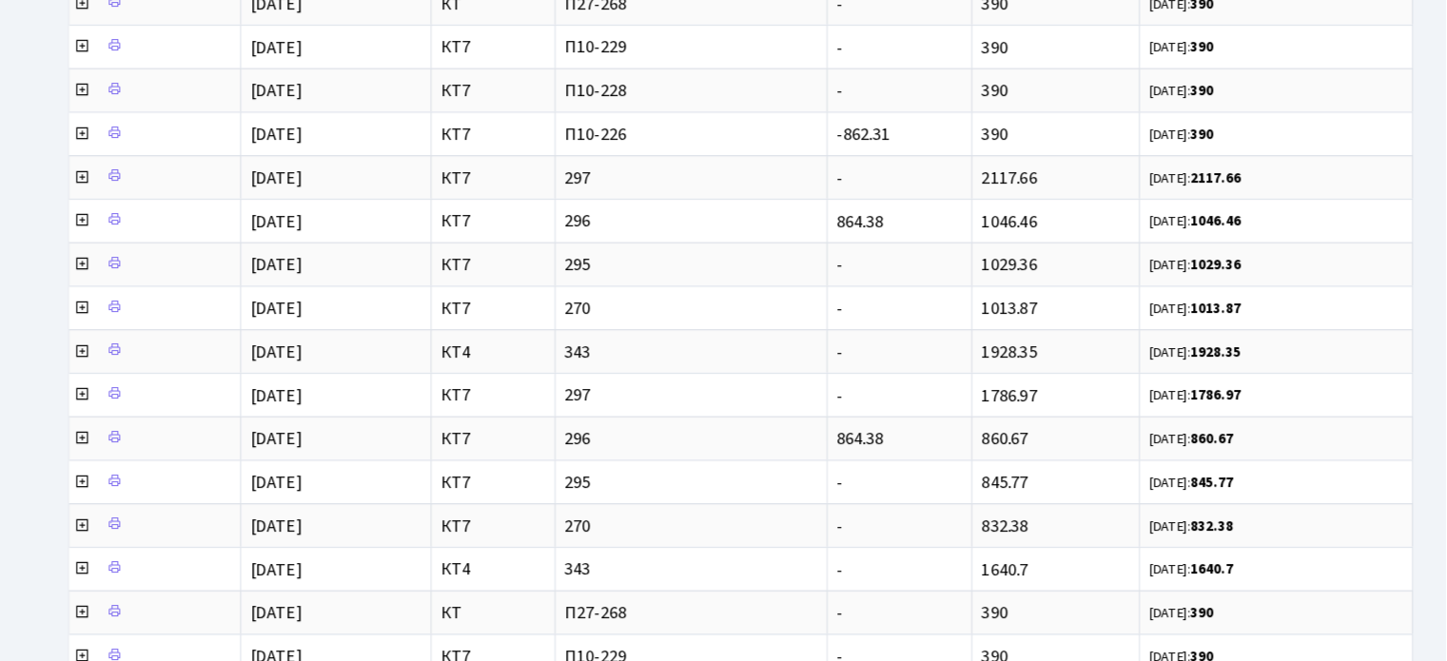
scroll to position [558, 0]
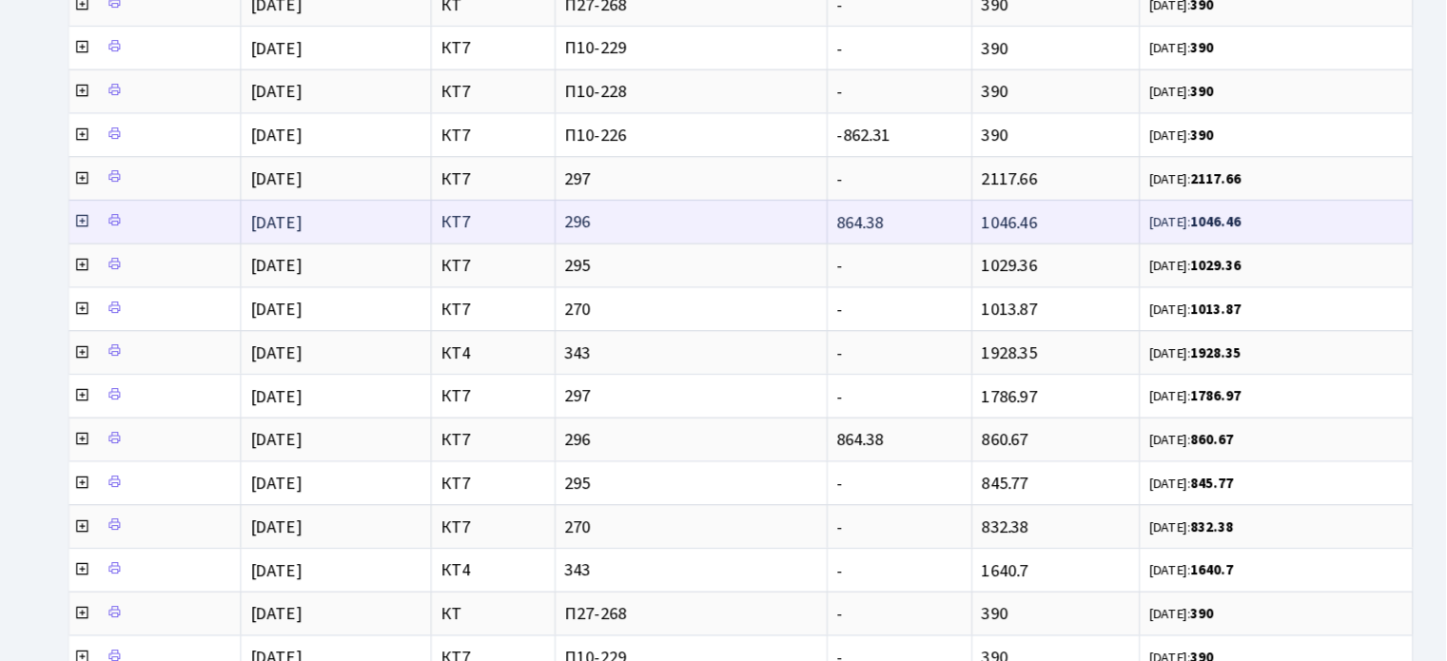
click at [256, 187] on icon at bounding box center [254, 194] width 15 height 15
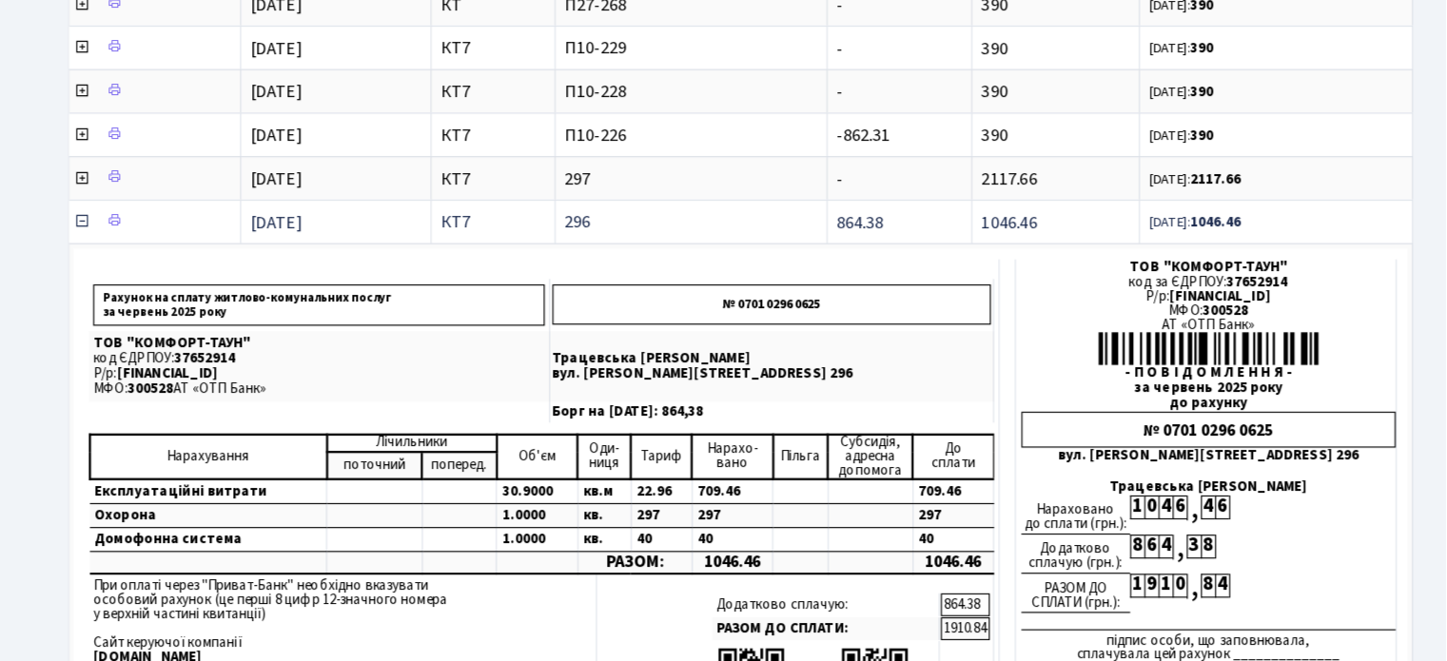
click at [258, 187] on icon at bounding box center [254, 194] width 15 height 15
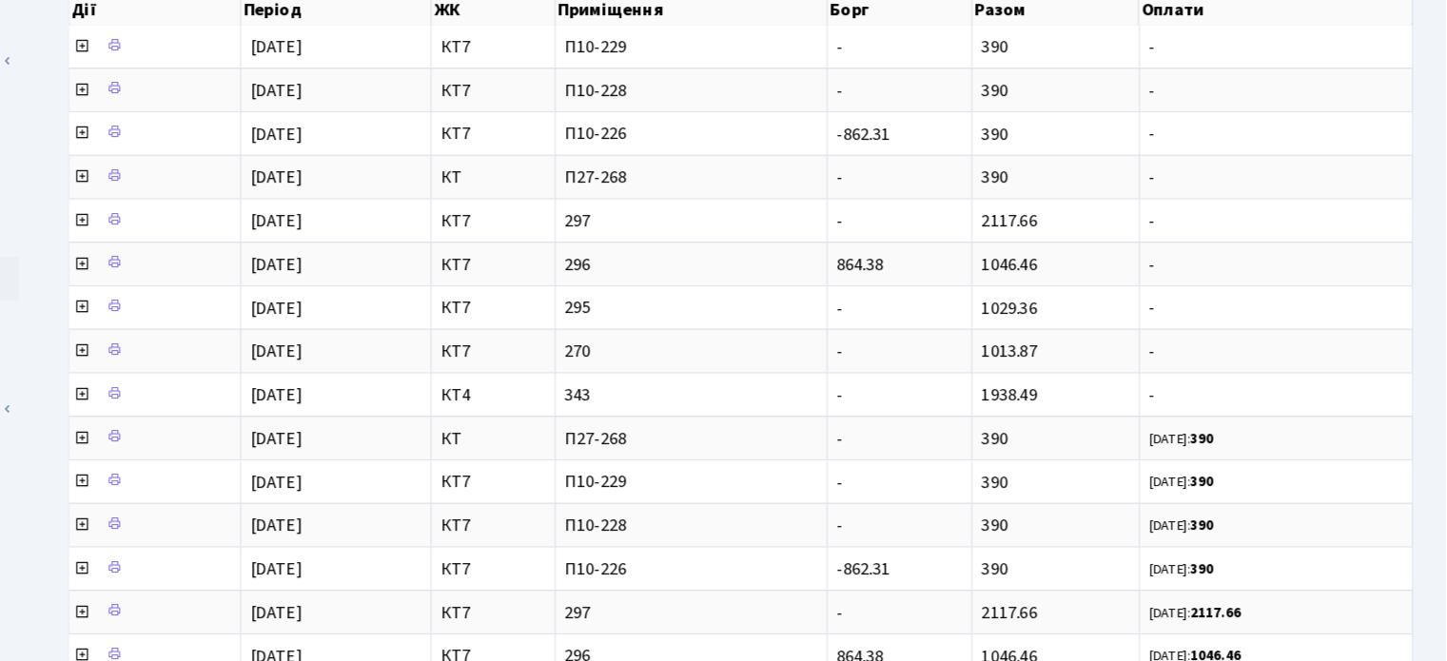
scroll to position [171, 0]
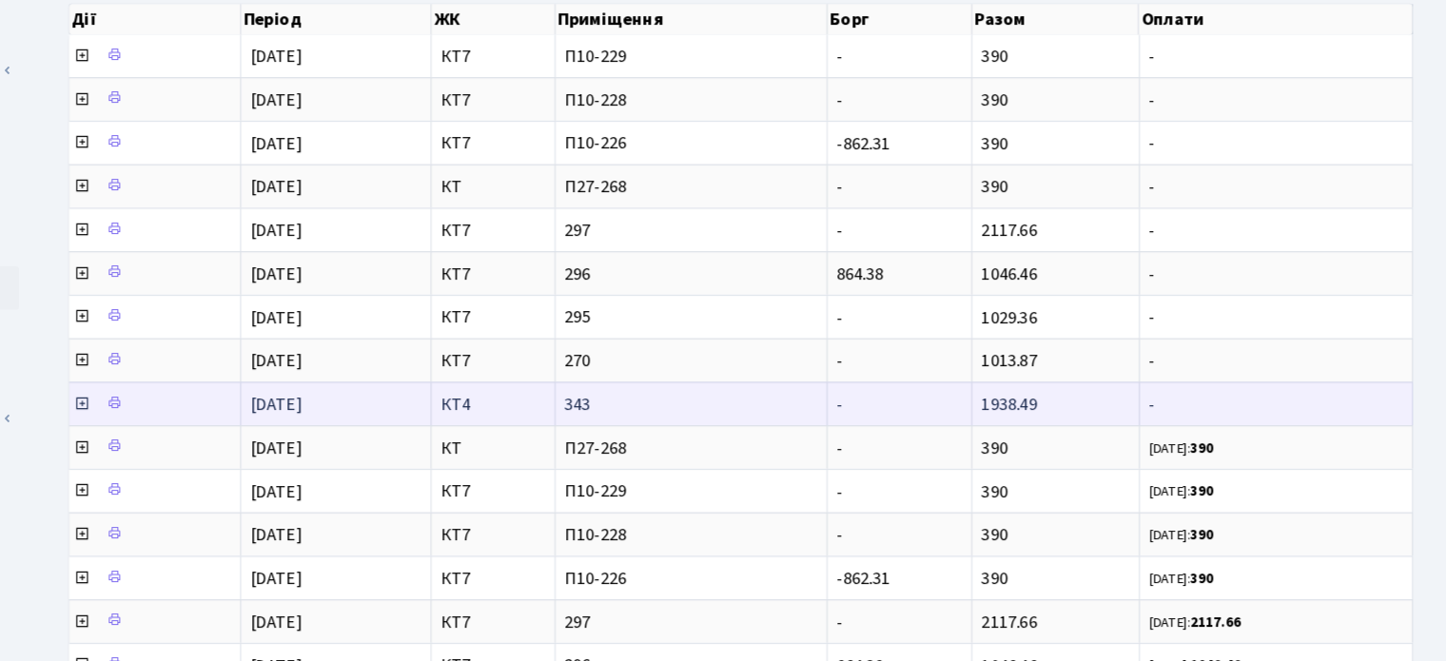
click at [258, 348] on icon at bounding box center [254, 352] width 15 height 15
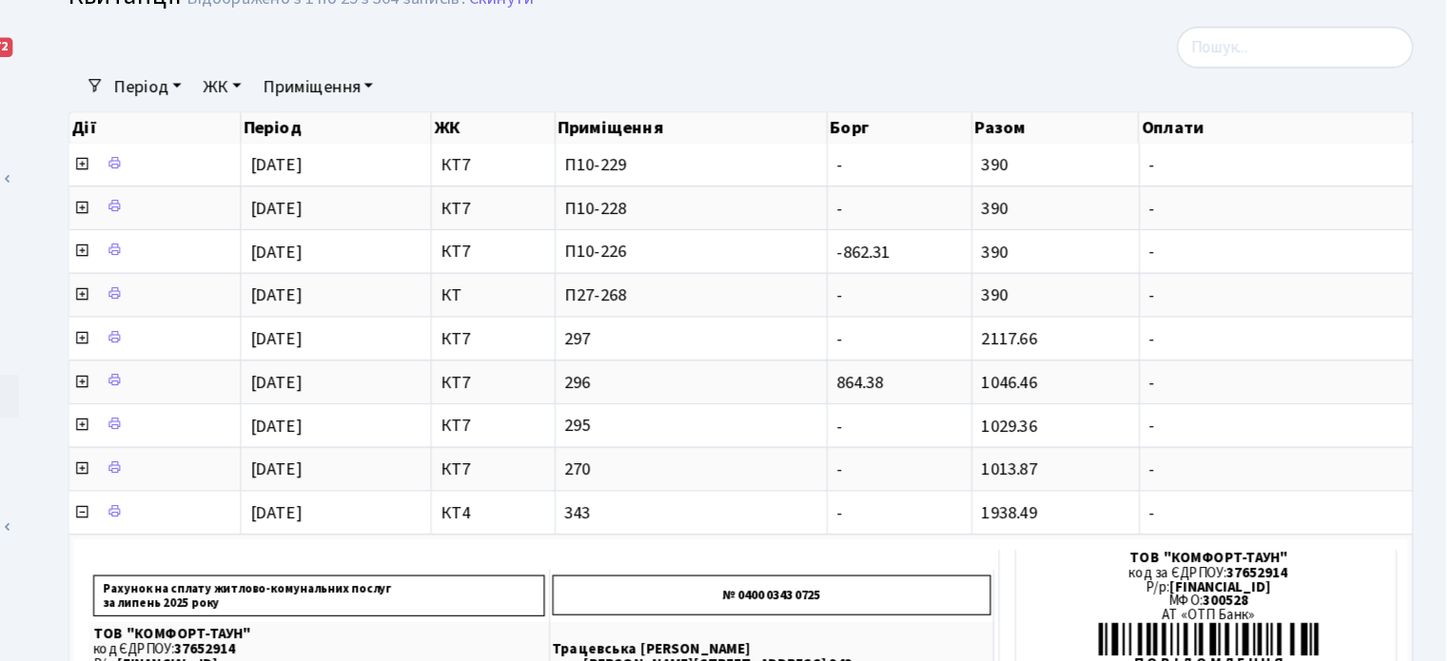
scroll to position [0, 0]
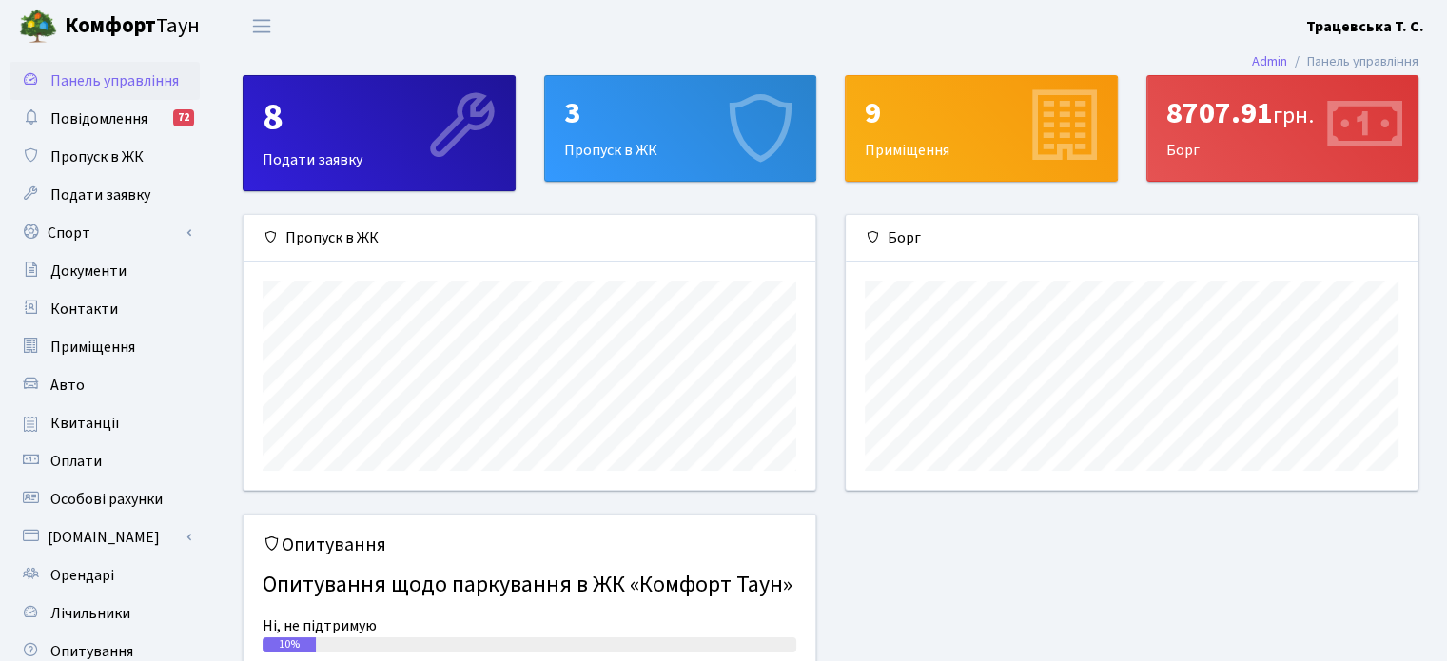
scroll to position [274, 571]
click at [72, 416] on span "Квитанції" at bounding box center [84, 423] width 69 height 21
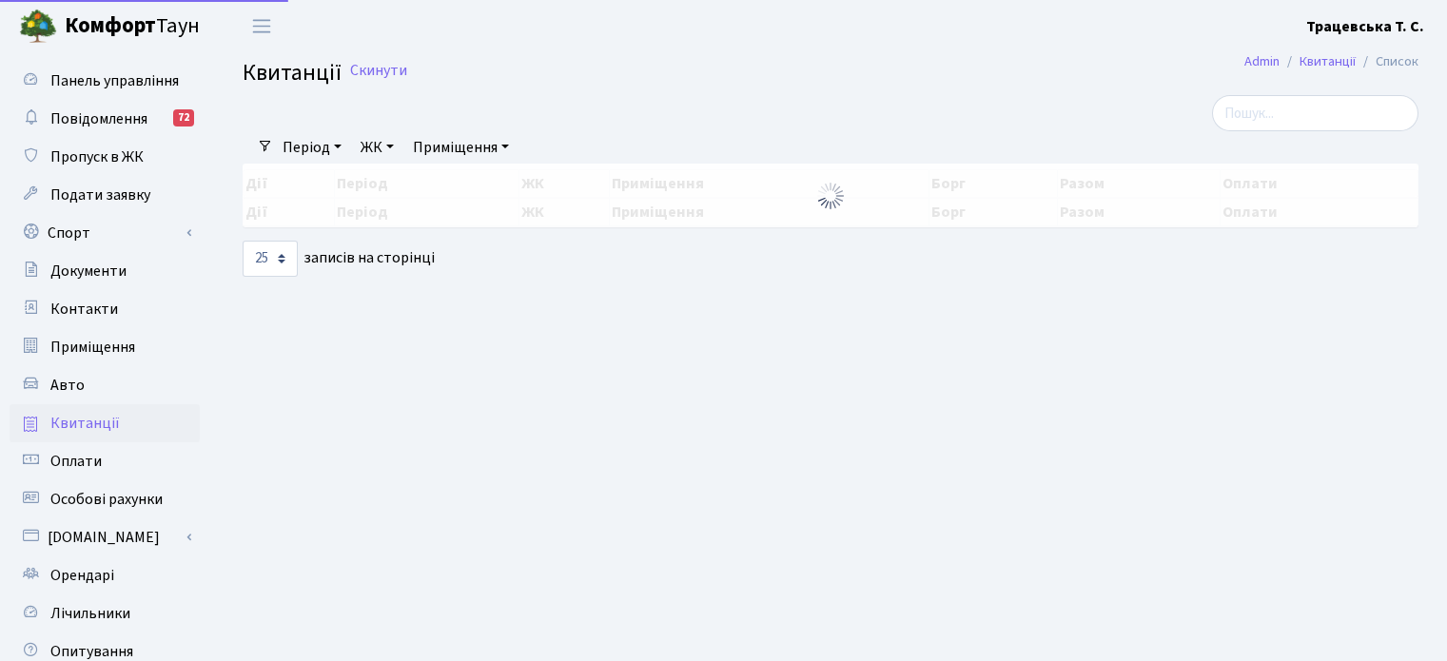
select select "25"
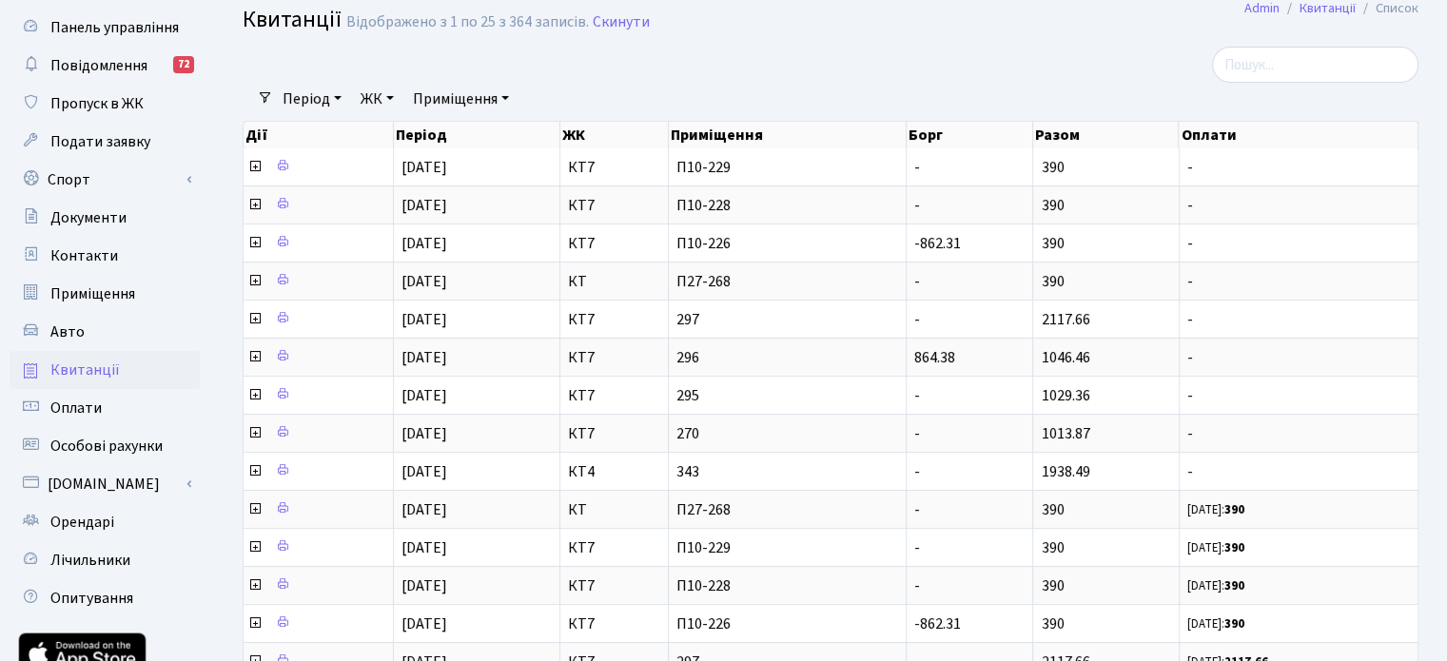
scroll to position [58, 0]
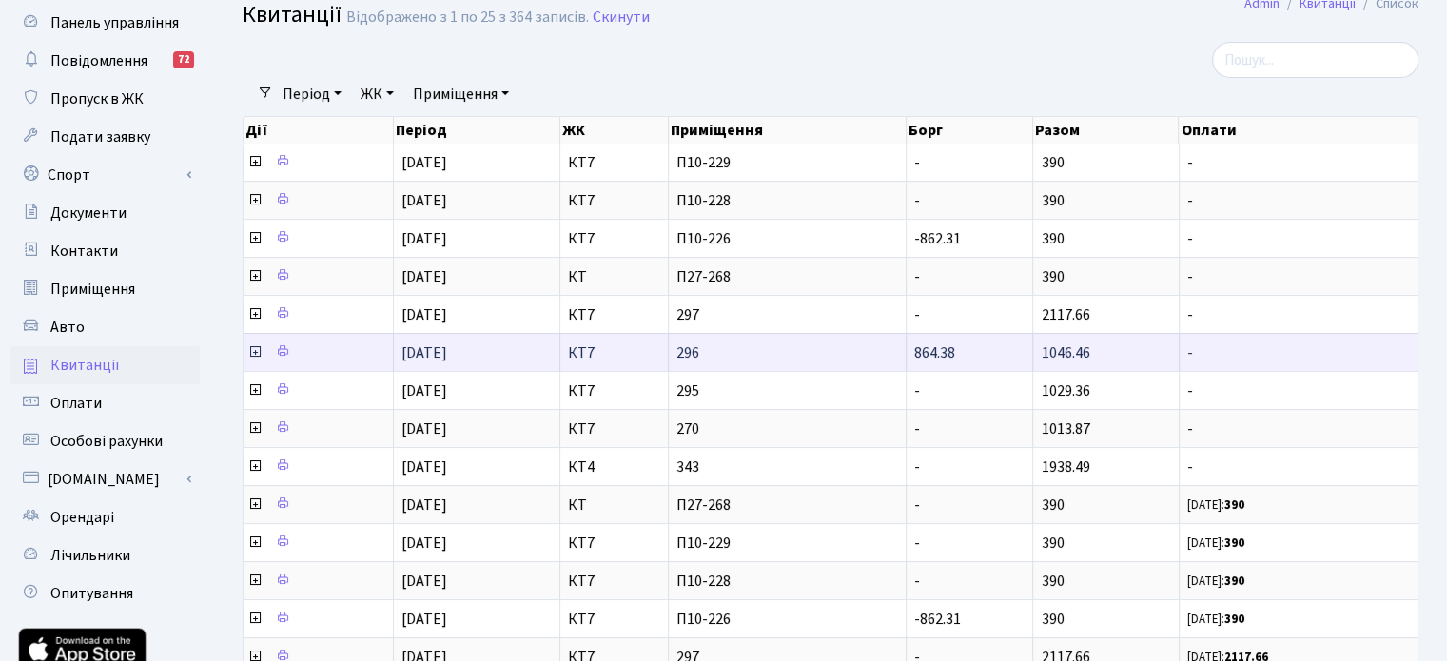
click at [256, 347] on icon at bounding box center [254, 351] width 15 height 15
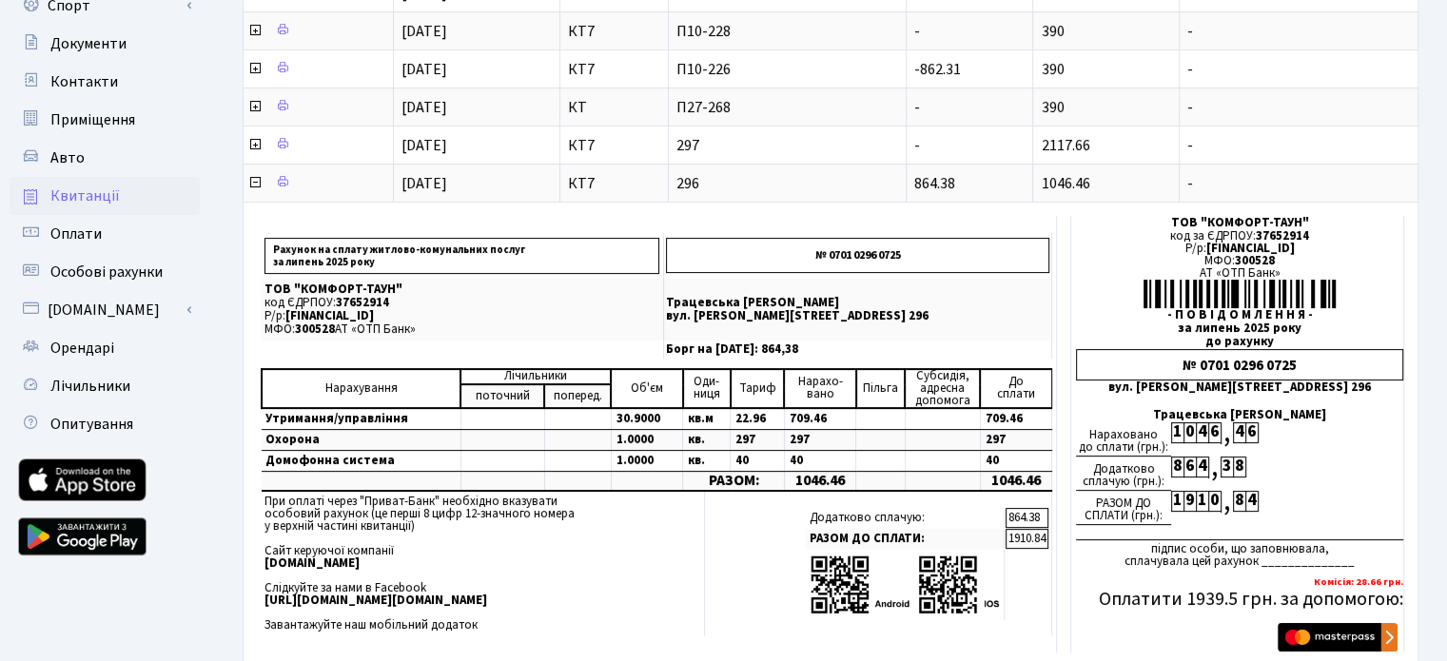
scroll to position [240, 0]
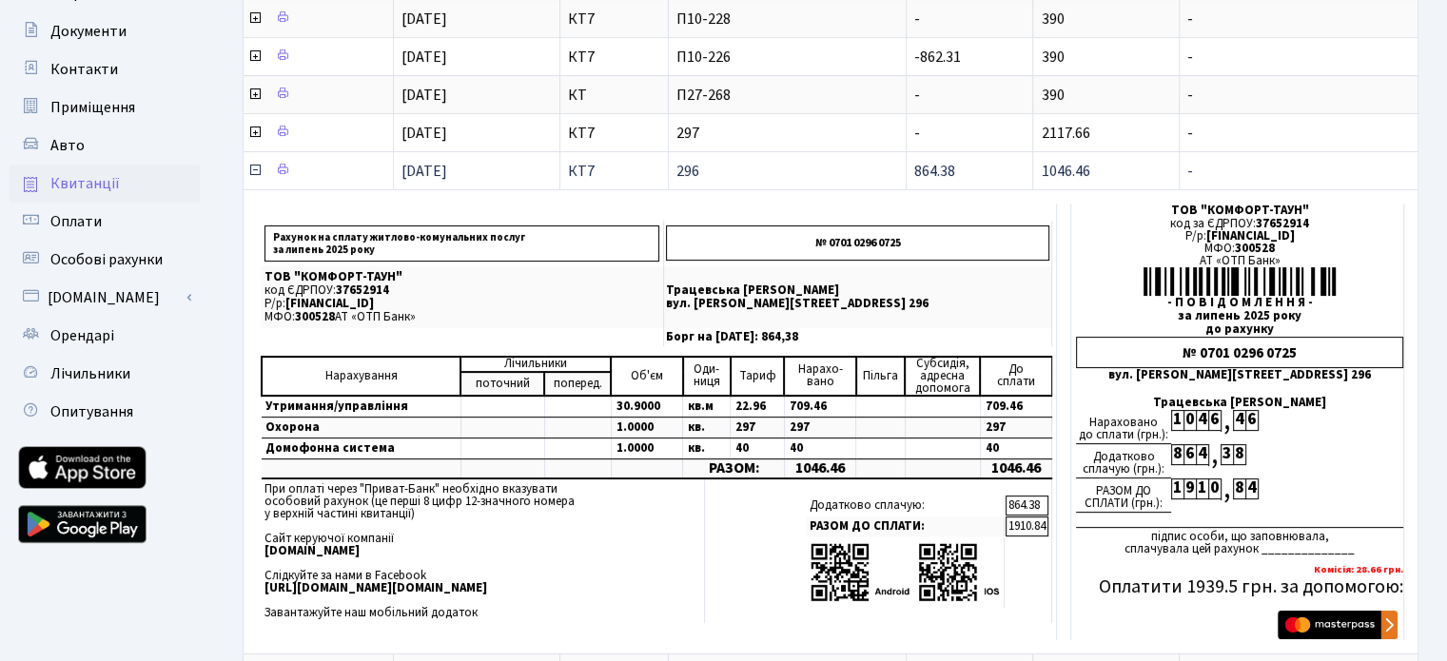
click at [251, 173] on icon at bounding box center [254, 170] width 15 height 15
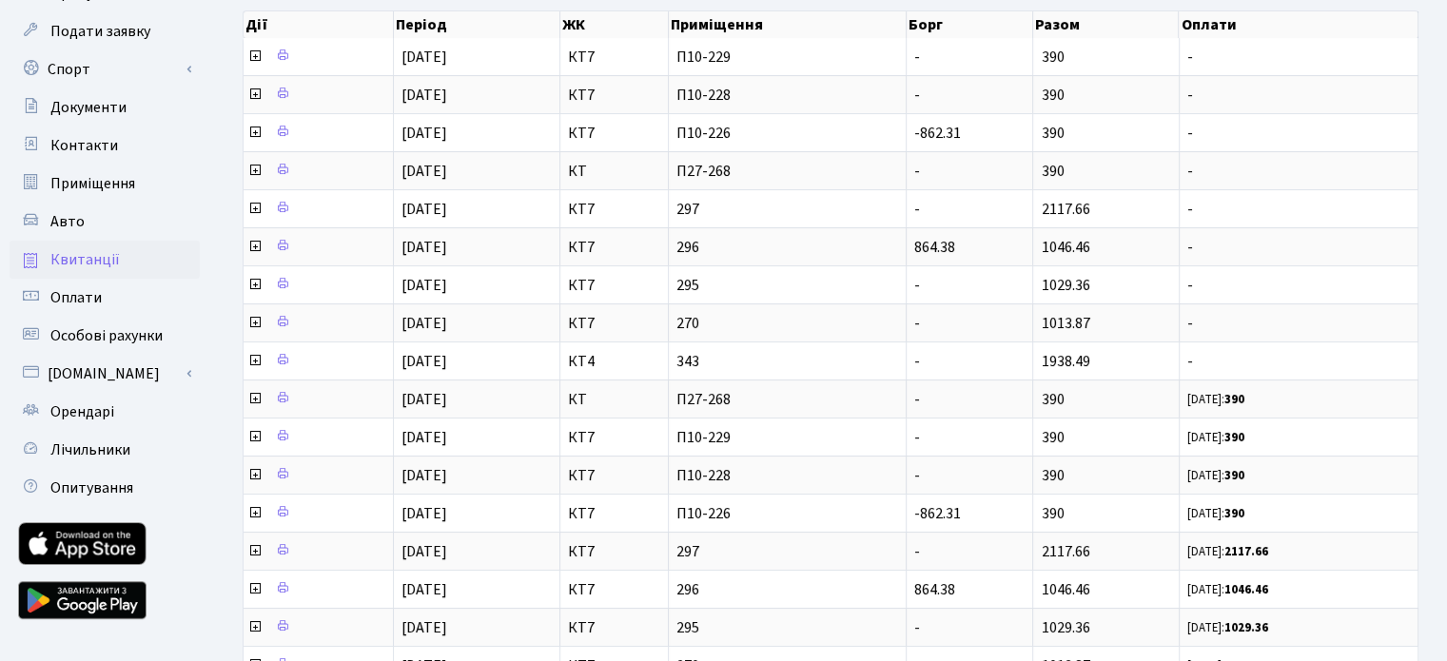
scroll to position [136, 0]
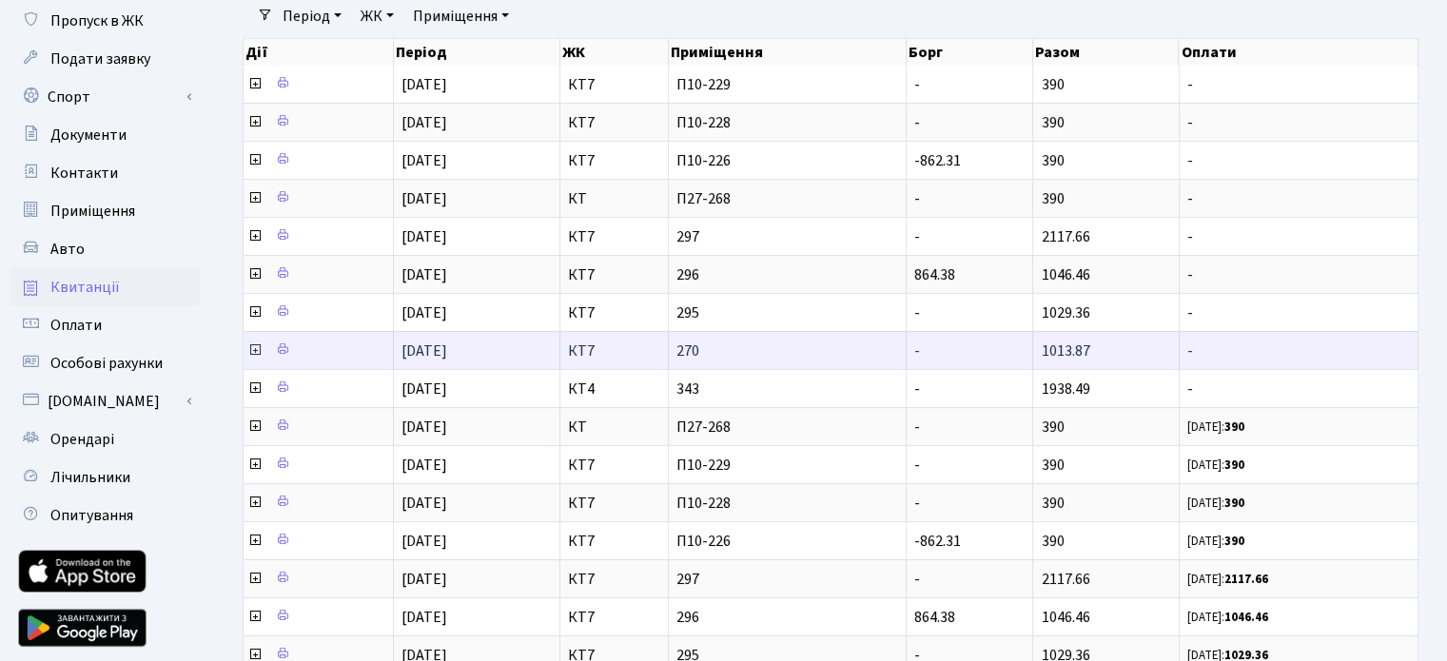
click at [255, 343] on icon at bounding box center [254, 350] width 15 height 15
